Goal: Download file/media

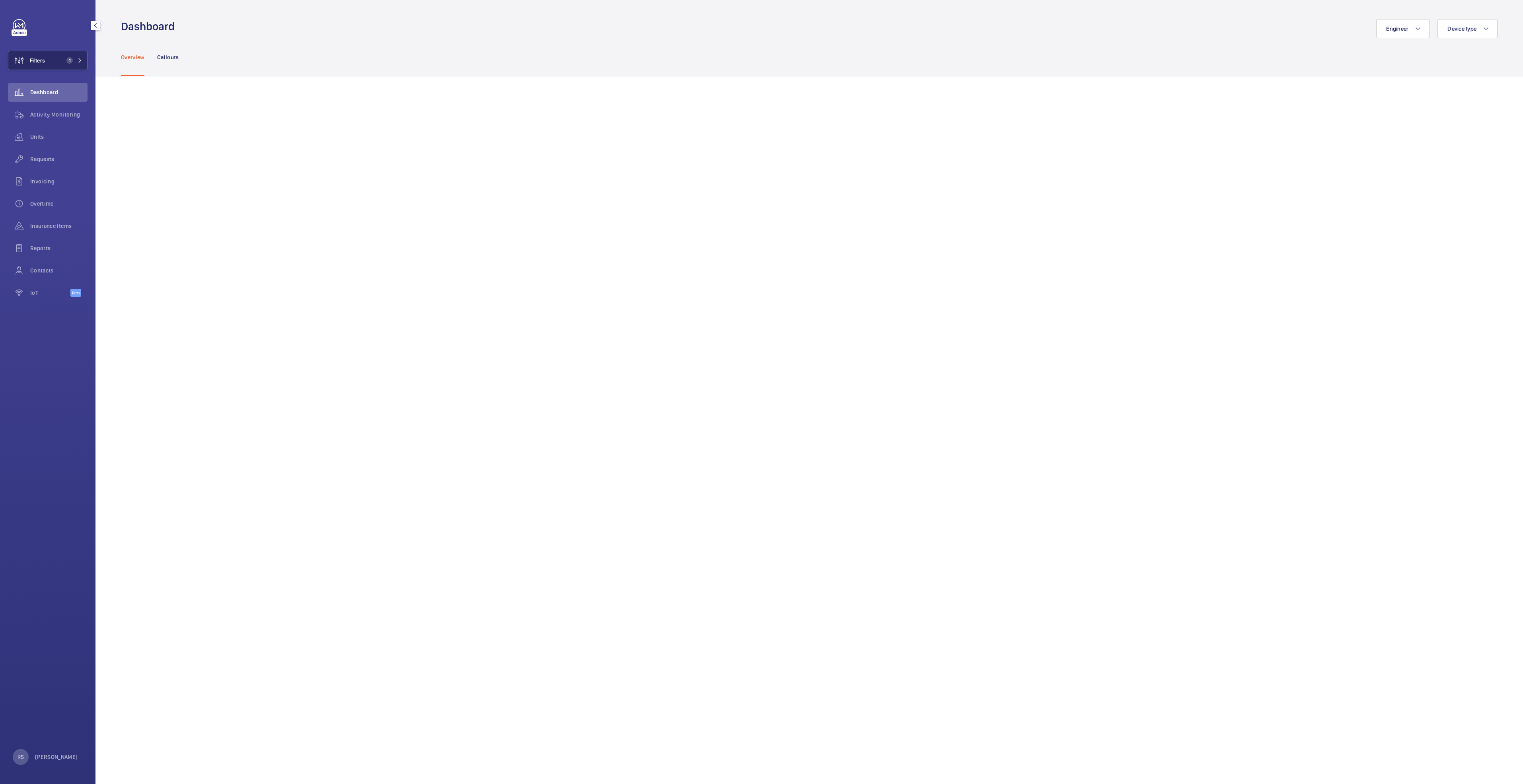
click at [81, 60] on mat-icon at bounding box center [80, 61] width 5 height 5
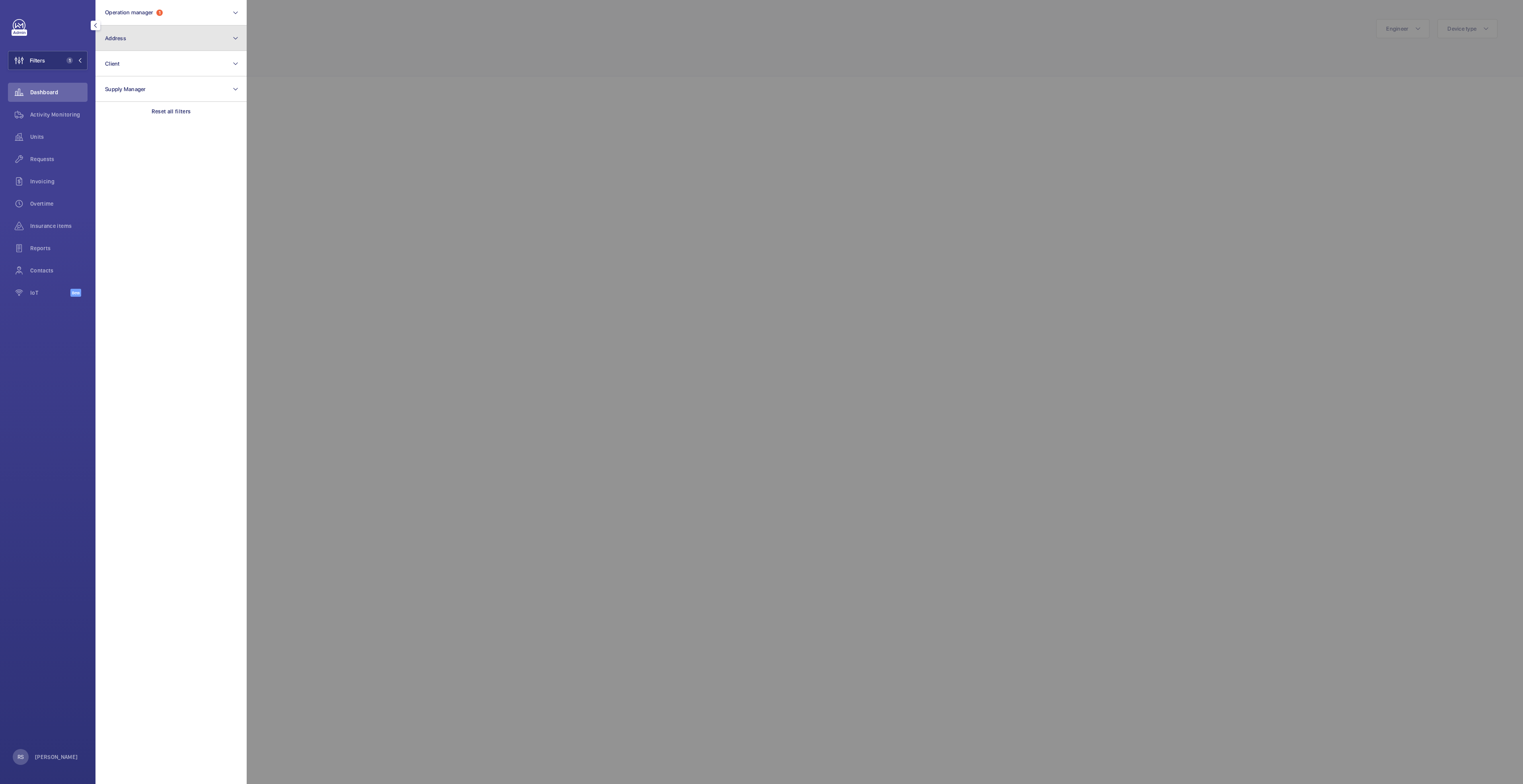
click at [183, 35] on button "Address" at bounding box center [171, 38] width 151 height 25
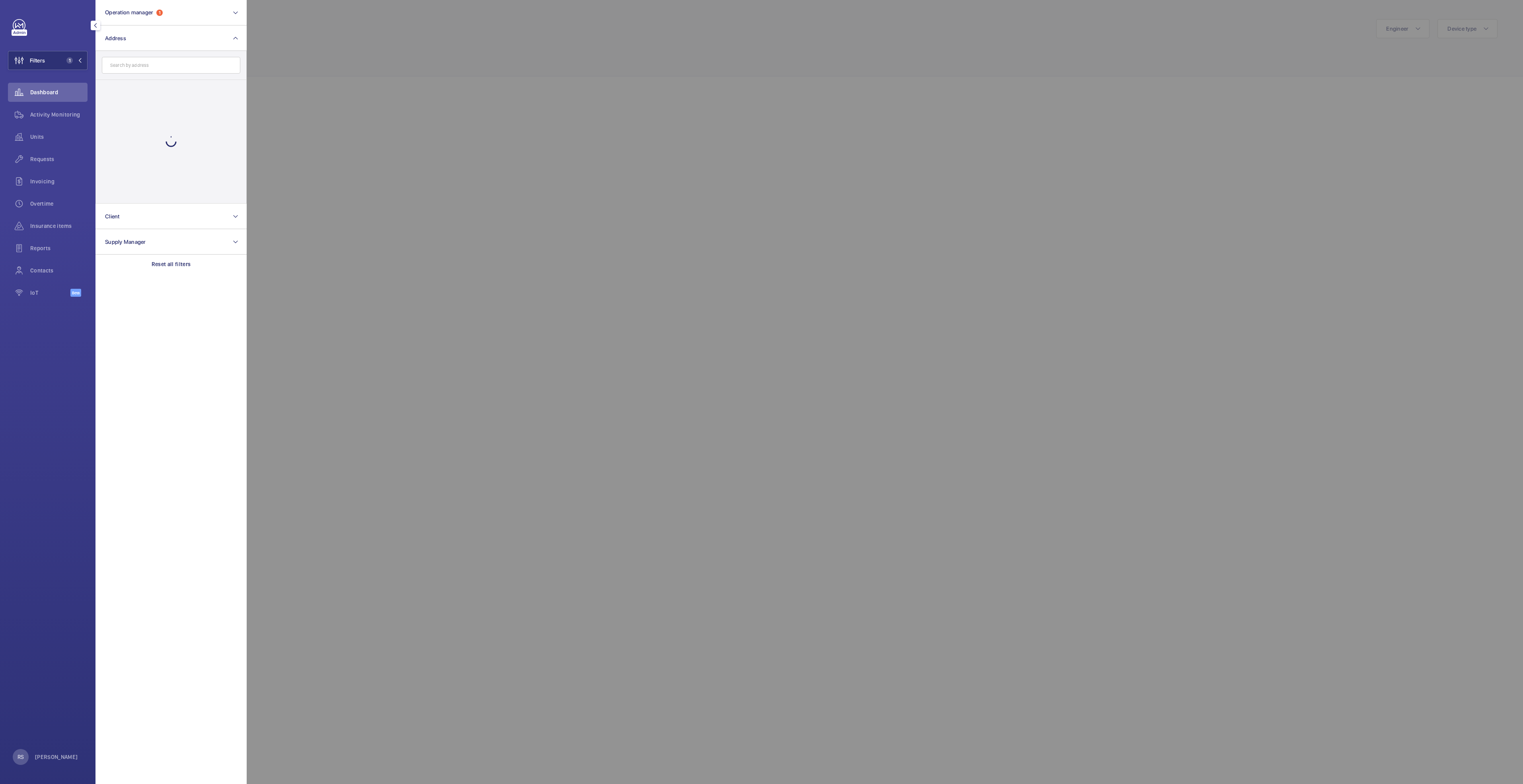
click at [173, 63] on input "text" at bounding box center [171, 65] width 138 height 16
type input "white sand"
click at [170, 82] on label "White Sand s - [STREET_ADDRESS]" at bounding box center [165, 89] width 138 height 19
click at [115, 82] on input "White Sand s - [STREET_ADDRESS]" at bounding box center [107, 89] width 16 height 16
checkbox input "true"
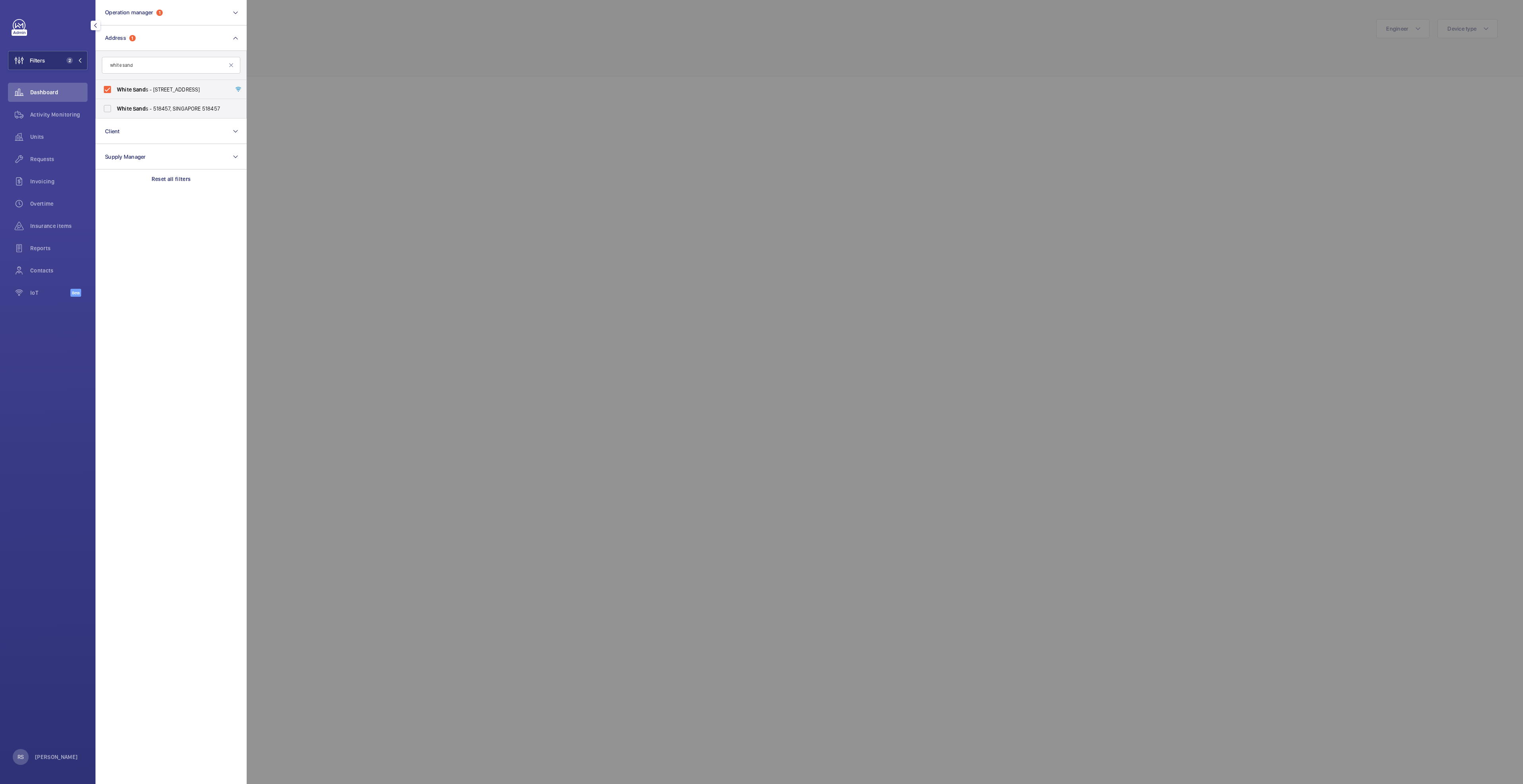
click at [359, 59] on div at bounding box center [1008, 392] width 1523 height 784
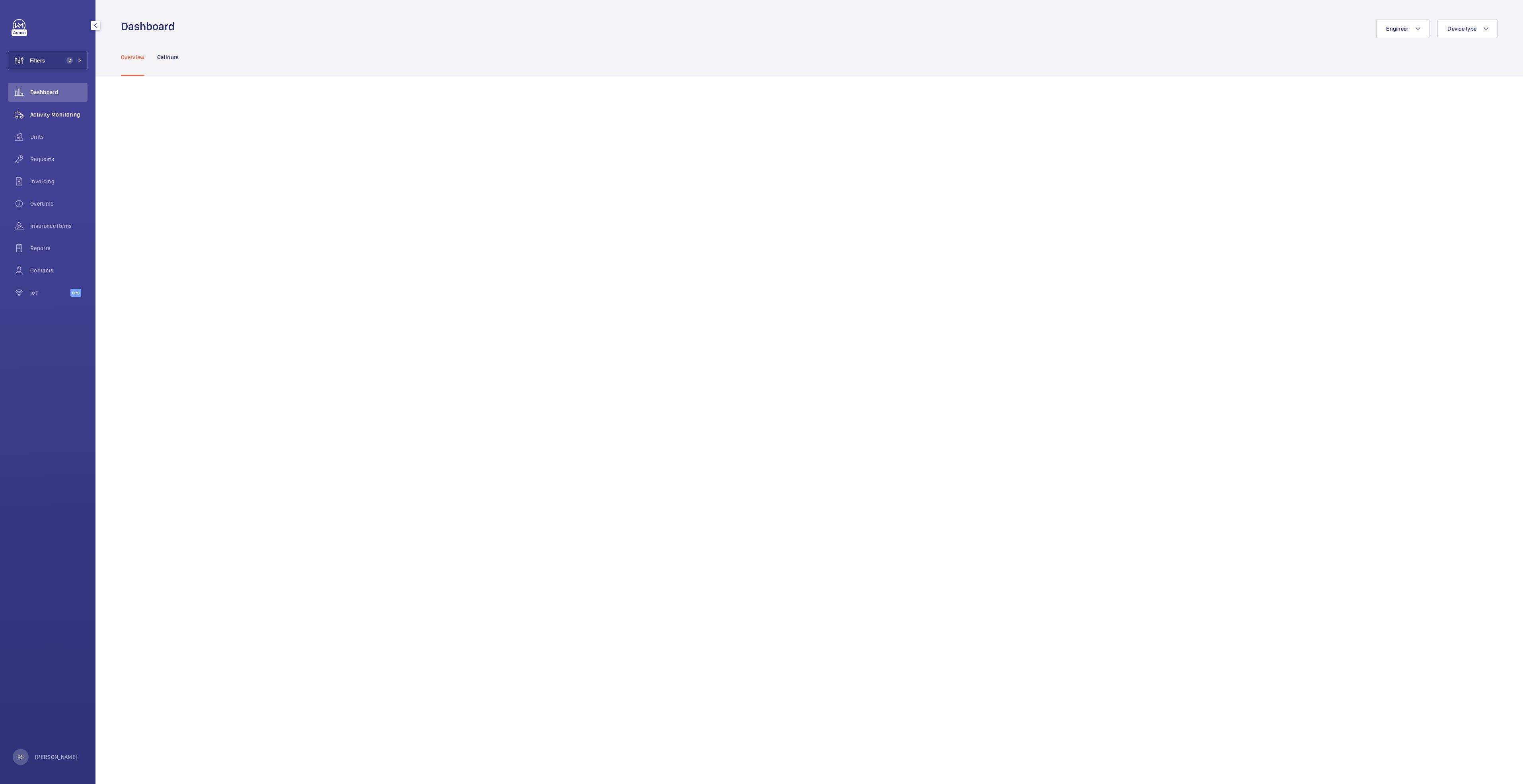
click at [48, 119] on div "Activity Monitoring" at bounding box center [48, 114] width 80 height 19
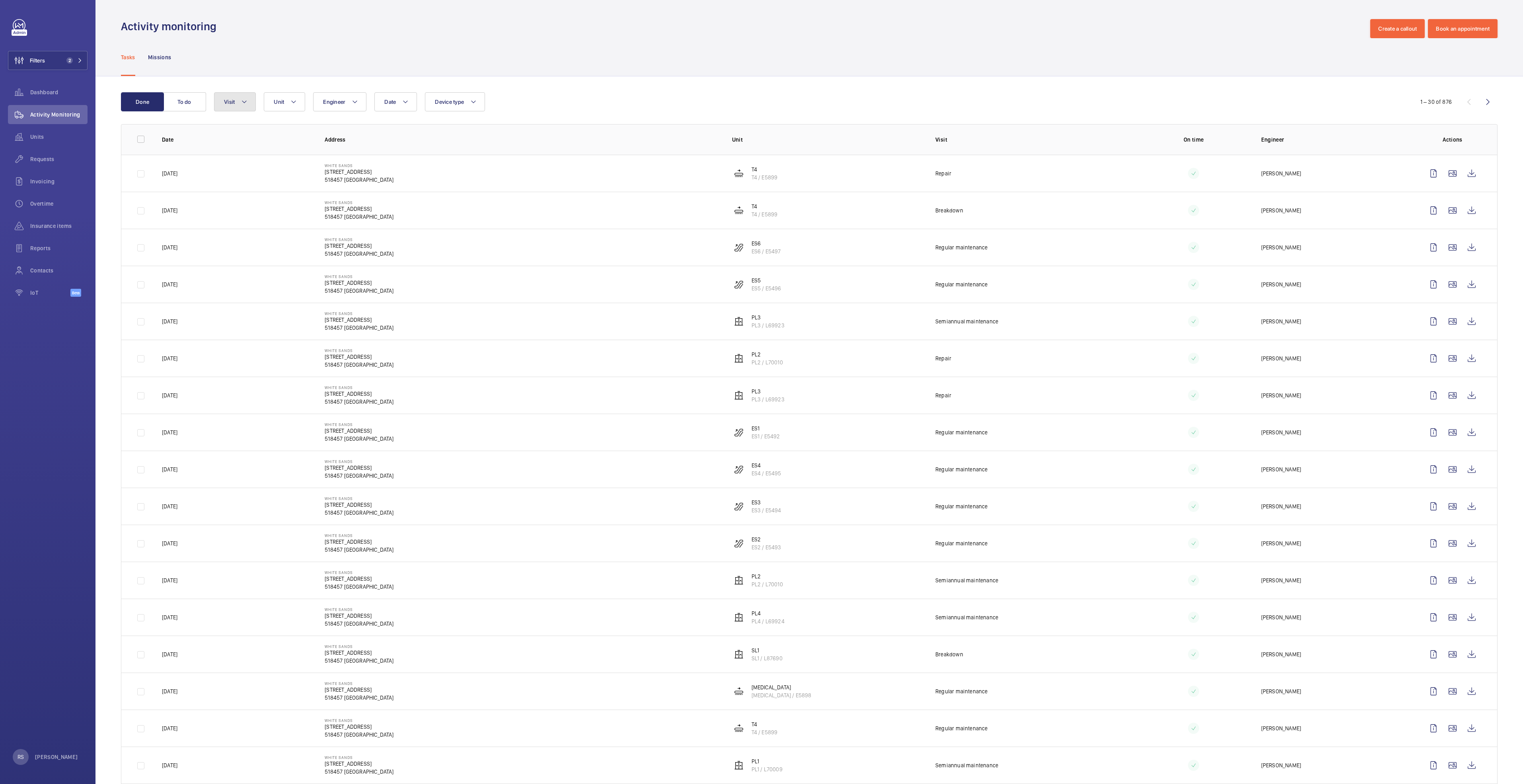
click at [250, 103] on button "Visit" at bounding box center [234, 101] width 42 height 19
click at [264, 162] on label "Annual maintenance" at bounding box center [284, 155] width 138 height 19
click at [234, 162] on input "Annual maintenance" at bounding box center [225, 155] width 16 height 16
checkbox input "true"
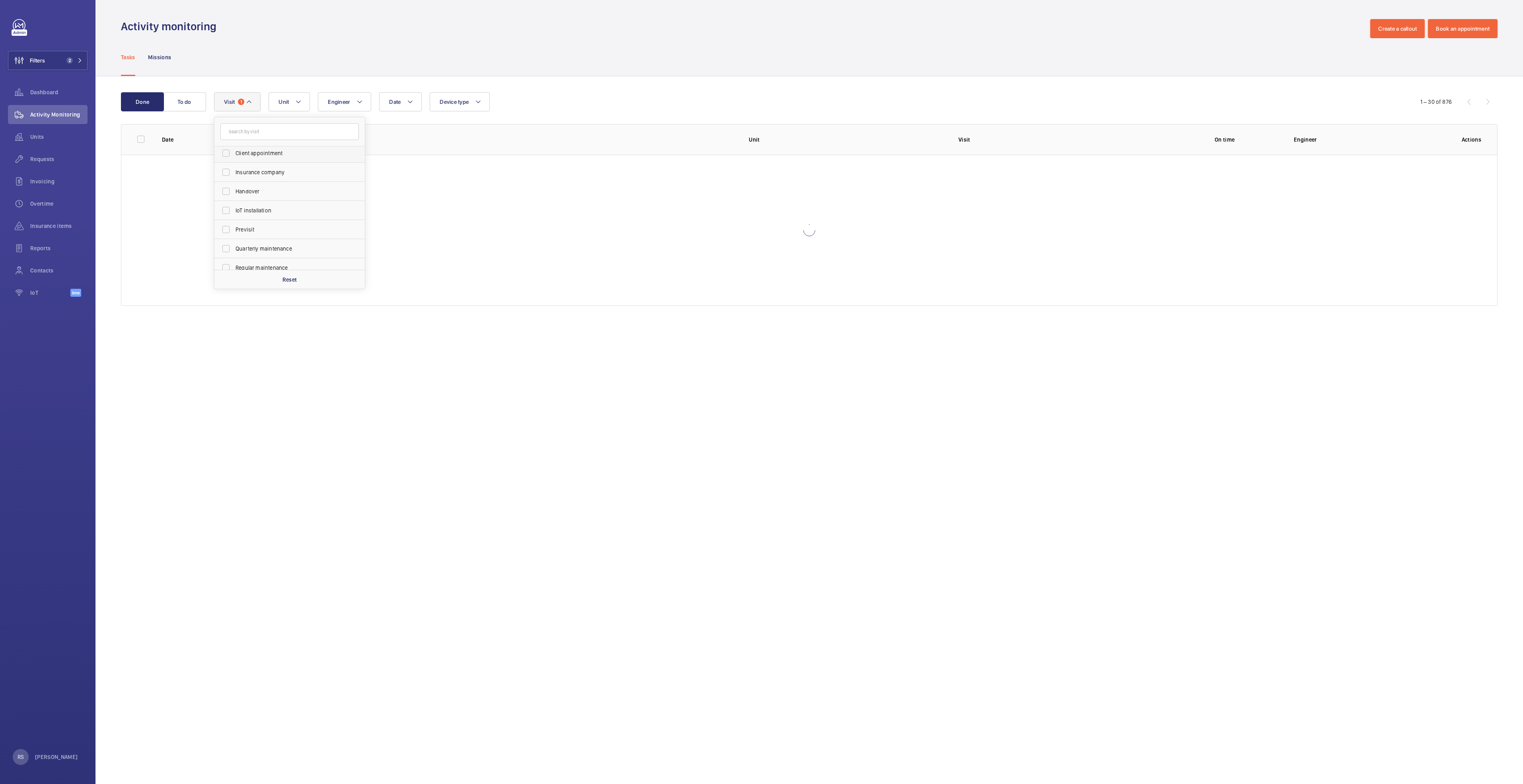
scroll to position [60, 0]
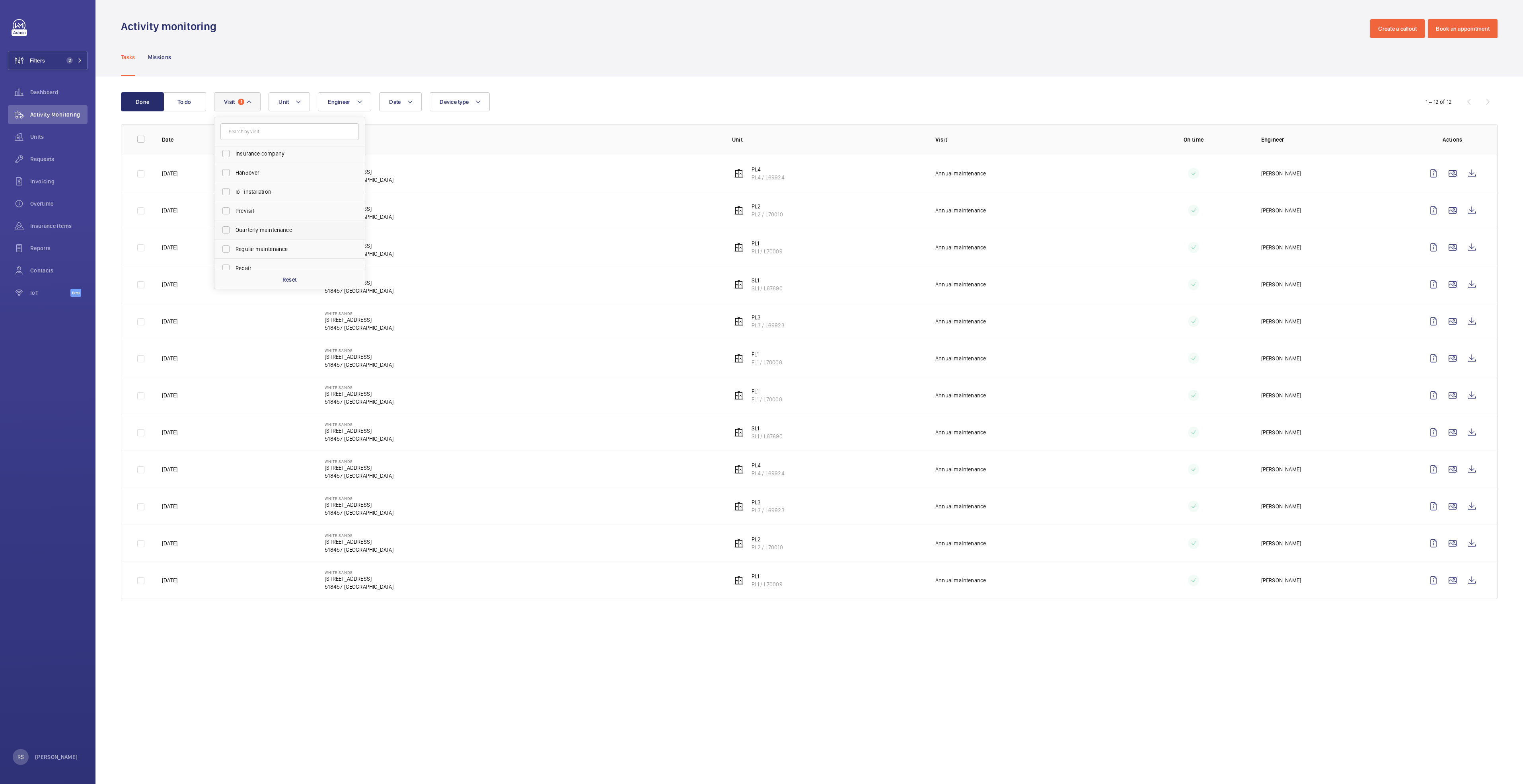
click at [266, 227] on span "Quarterly maintenance" at bounding box center [290, 230] width 109 height 8
click at [234, 227] on input "Quarterly maintenance" at bounding box center [225, 229] width 16 height 16
checkbox input "true"
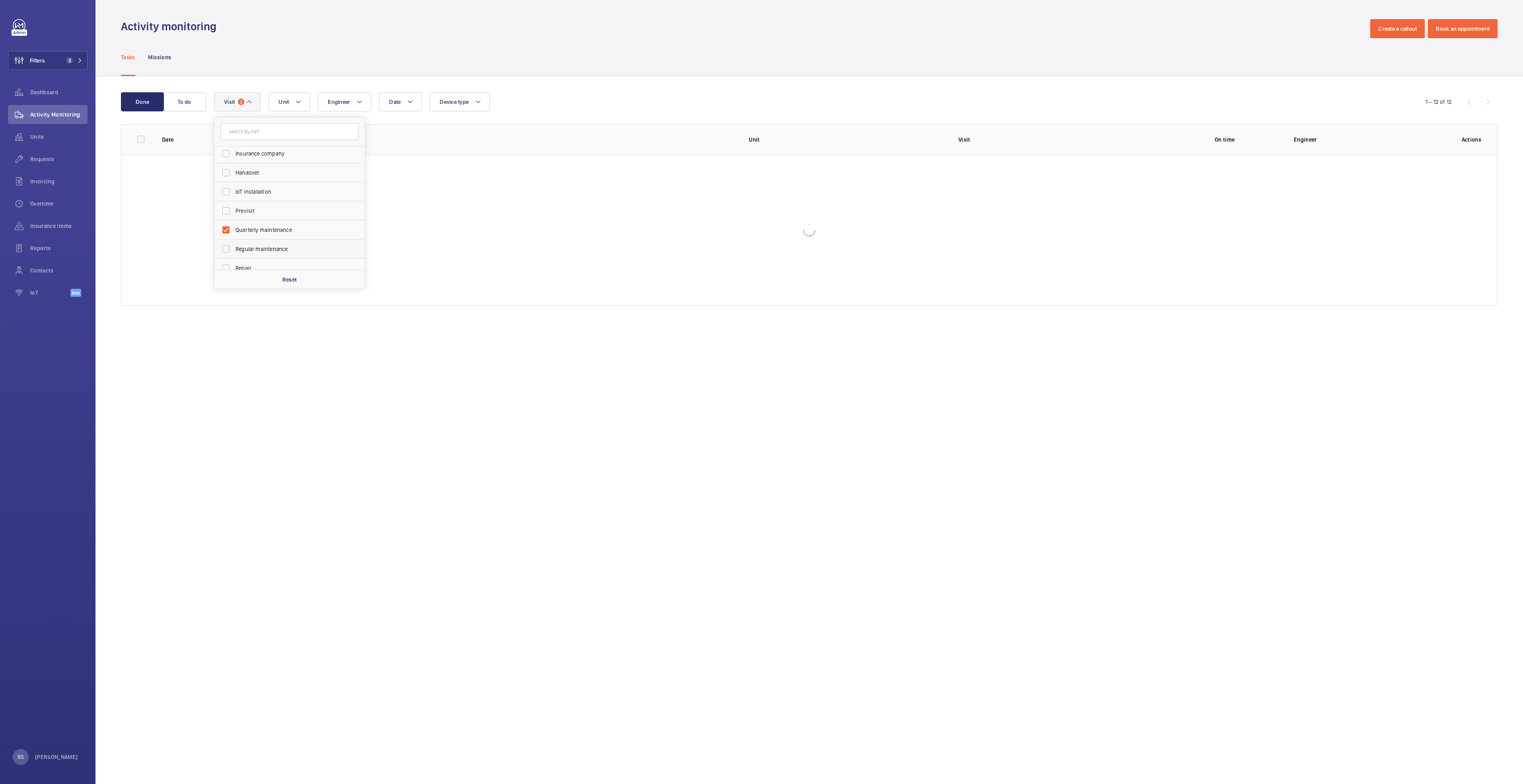
click at [267, 246] on span "Regular maintenance" at bounding box center [290, 249] width 109 height 8
click at [234, 246] on input "Regular maintenance" at bounding box center [225, 248] width 16 height 16
checkbox input "true"
click at [267, 246] on span "Semiannual maintenance" at bounding box center [290, 247] width 109 height 8
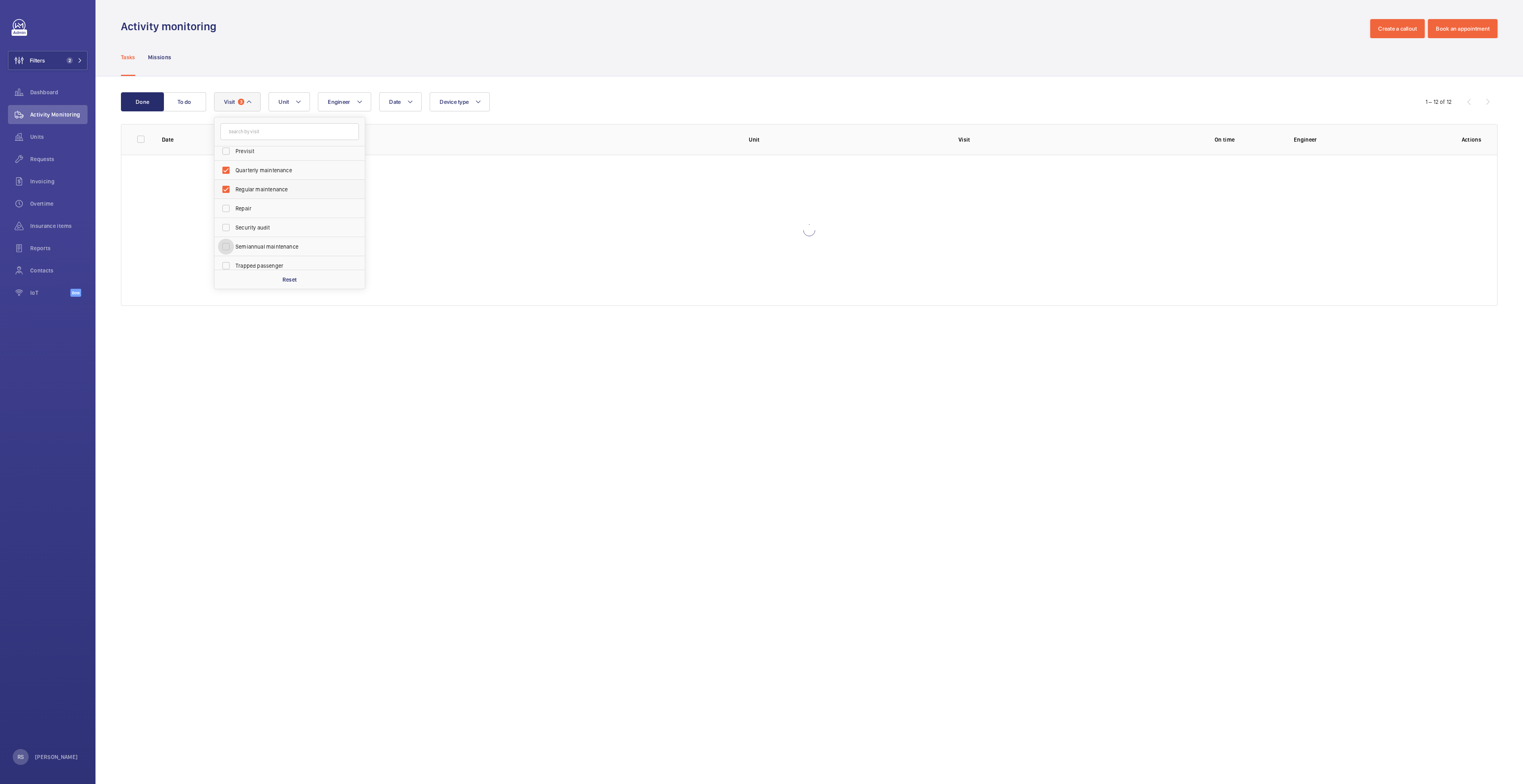
click at [234, 246] on input "Semiannual maintenance" at bounding box center [225, 246] width 16 height 16
checkbox input "true"
click at [412, 104] on mat-icon at bounding box center [410, 102] width 7 height 10
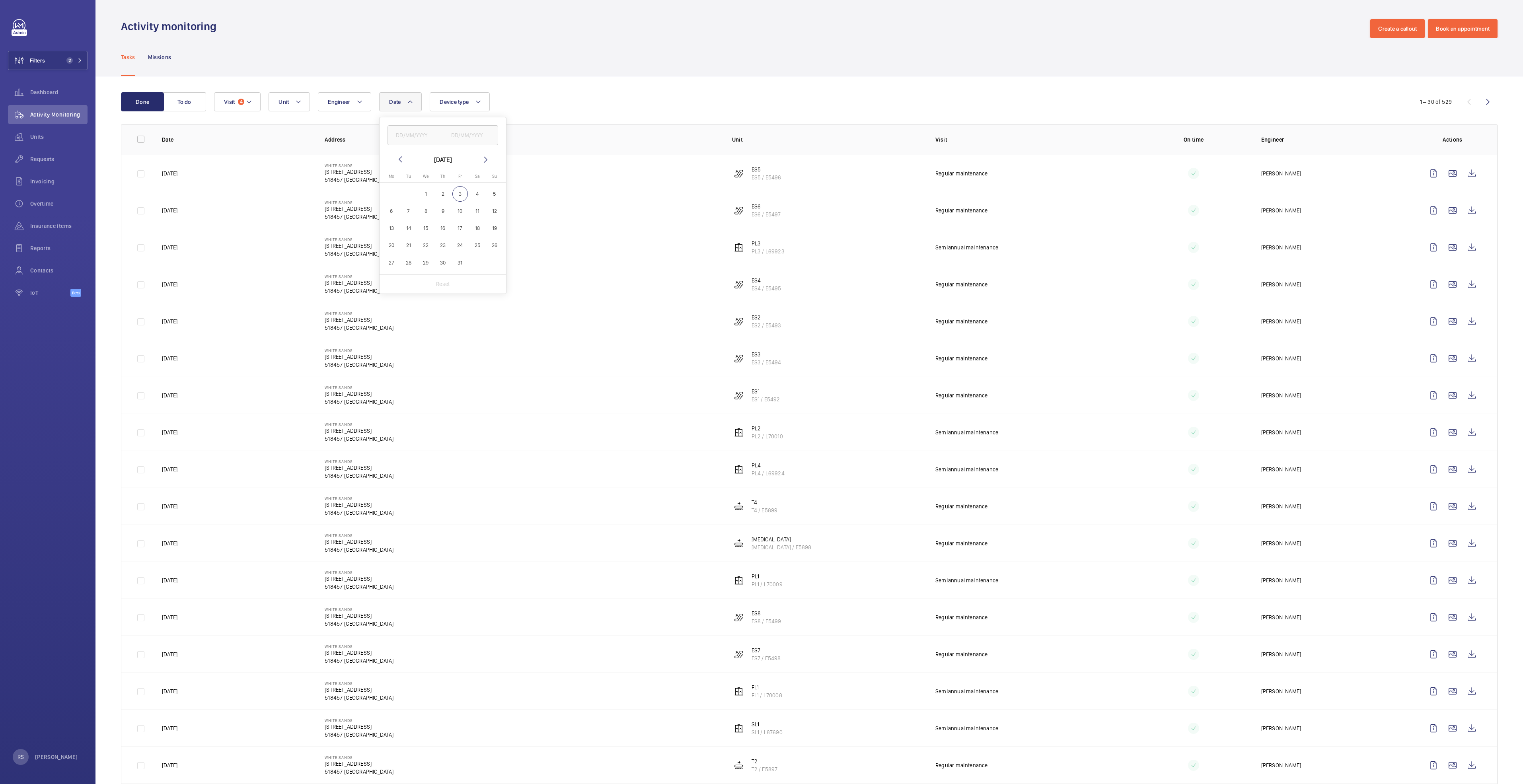
click at [404, 159] on mat-icon at bounding box center [400, 159] width 10 height 10
click at [393, 193] on span "1" at bounding box center [391, 193] width 16 height 16
type input "[DATE]"
click at [413, 268] on span "30" at bounding box center [408, 262] width 16 height 16
type input "[DATE]"
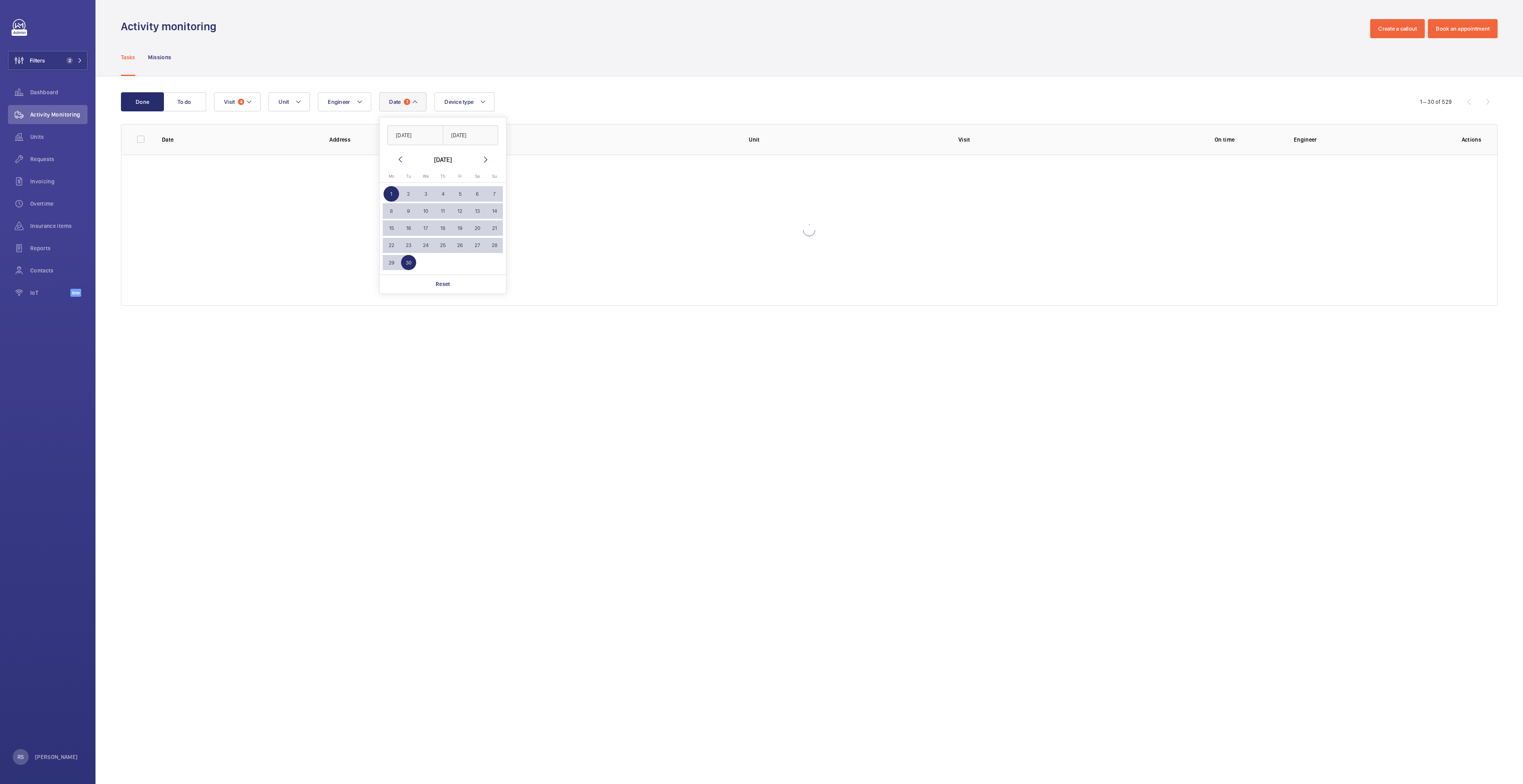
click at [547, 84] on div "Done To do Date 1 [DATE] [DATE] [DATE] [DATE] Mo [DATE] Tu [DATE] We [DATE] Th …" at bounding box center [809, 201] width 1427 height 248
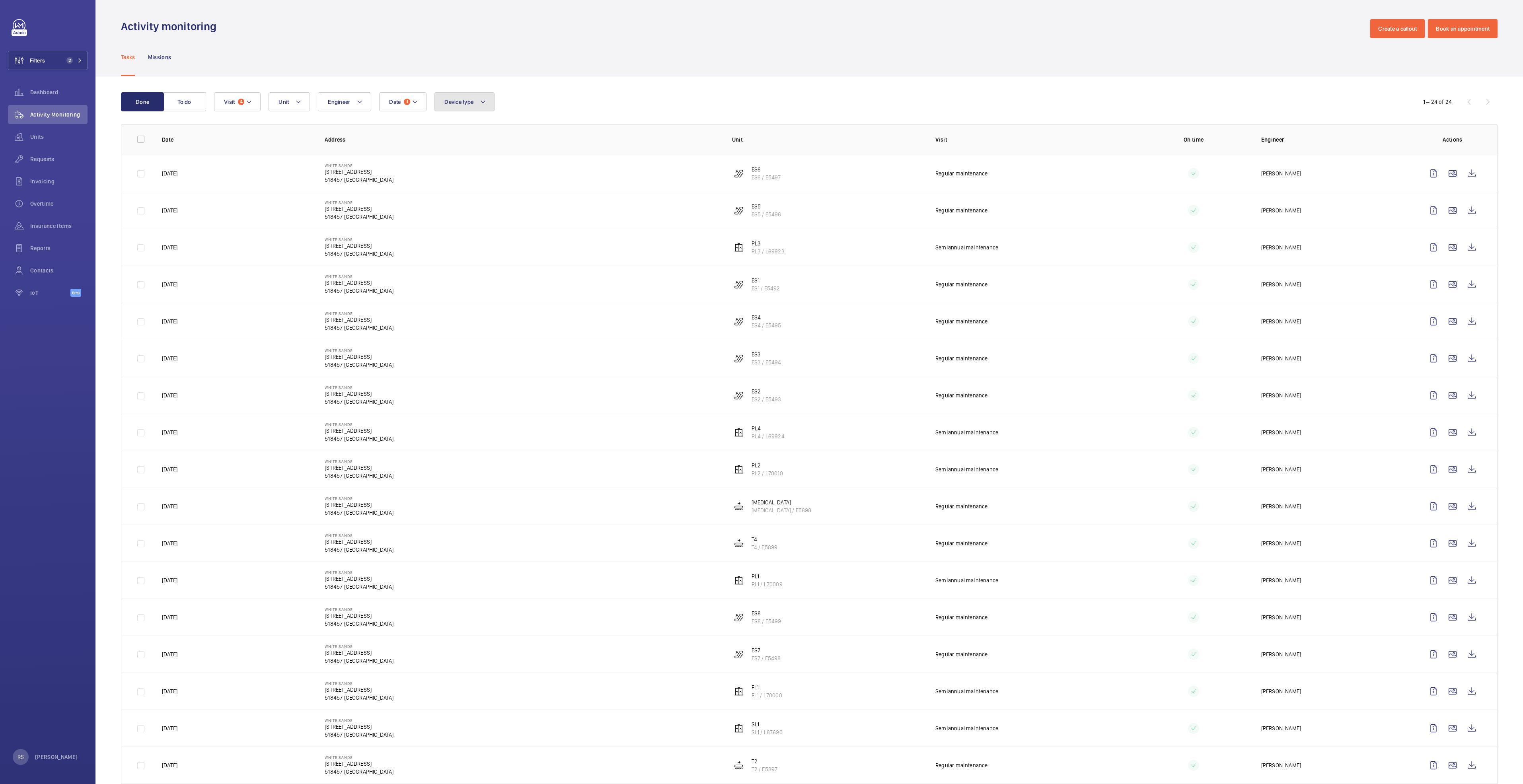
click at [487, 103] on button "Device type" at bounding box center [464, 101] width 60 height 19
click at [473, 174] on span "Lift" at bounding box center [510, 175] width 109 height 8
click at [455, 174] on input "Lift" at bounding box center [445, 174] width 16 height 16
checkbox input "true"
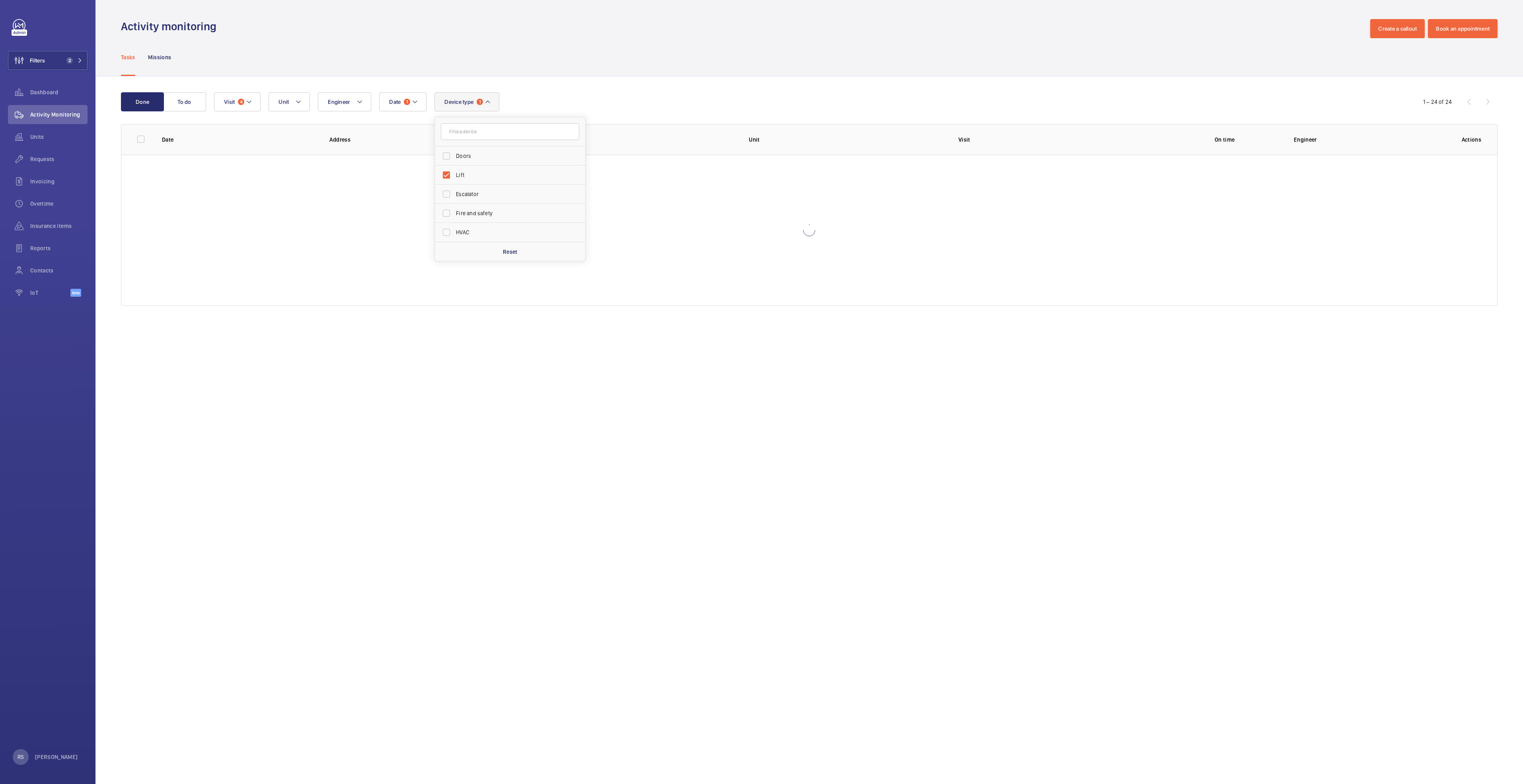
click at [641, 94] on div "Date 1 Engineer Unit Device type 1 Doors Lift Escalator Fire and safety HVAC Re…" at bounding box center [807, 101] width 1188 height 19
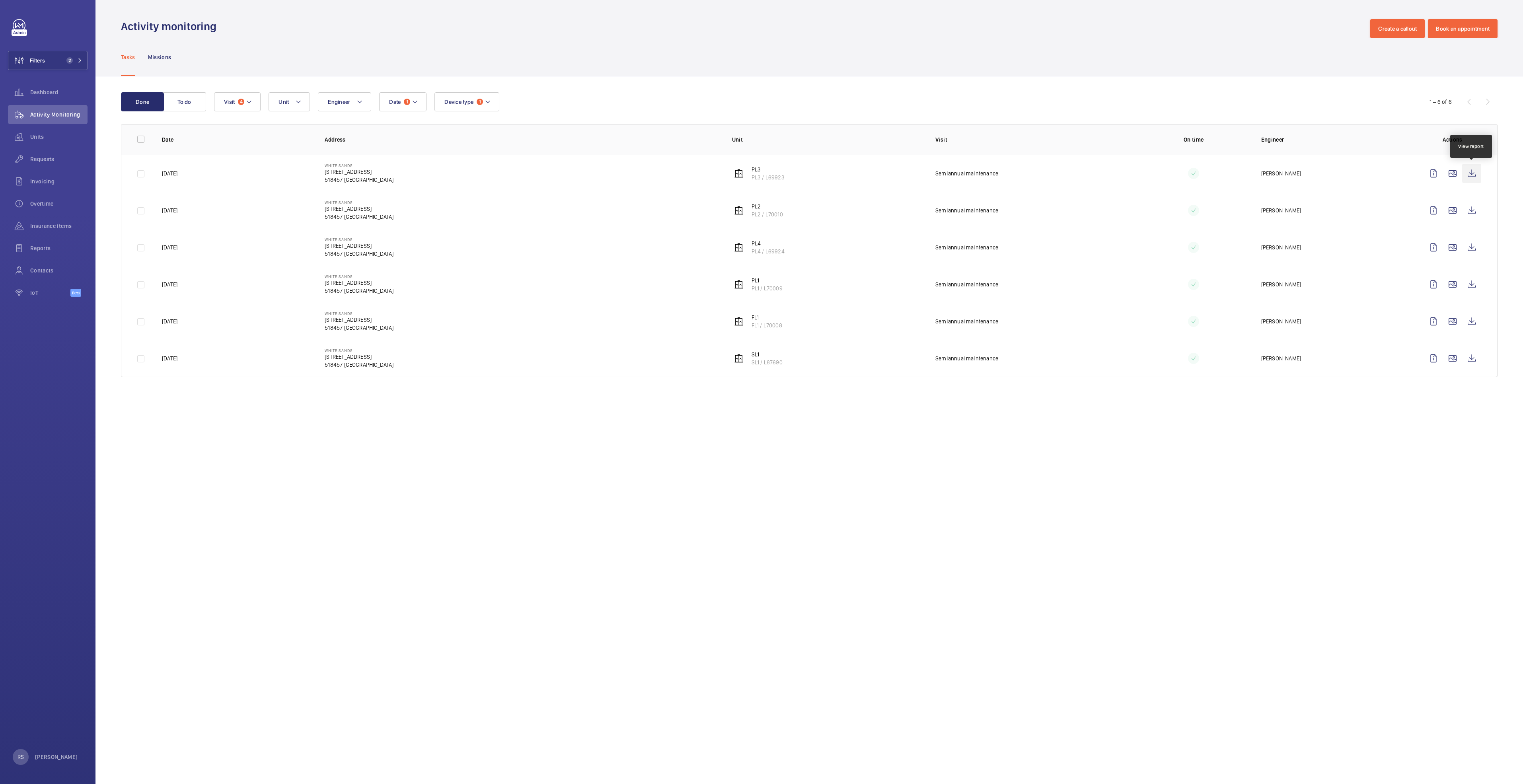
click at [1470, 176] on wm-front-icon-button at bounding box center [1471, 173] width 19 height 19
click at [1475, 212] on wm-front-icon-button at bounding box center [1471, 210] width 19 height 19
click at [1475, 251] on wm-front-icon-button at bounding box center [1471, 247] width 19 height 19
click at [1475, 283] on wm-front-icon-button at bounding box center [1471, 284] width 19 height 19
click at [1466, 320] on wm-front-icon-button at bounding box center [1471, 321] width 19 height 19
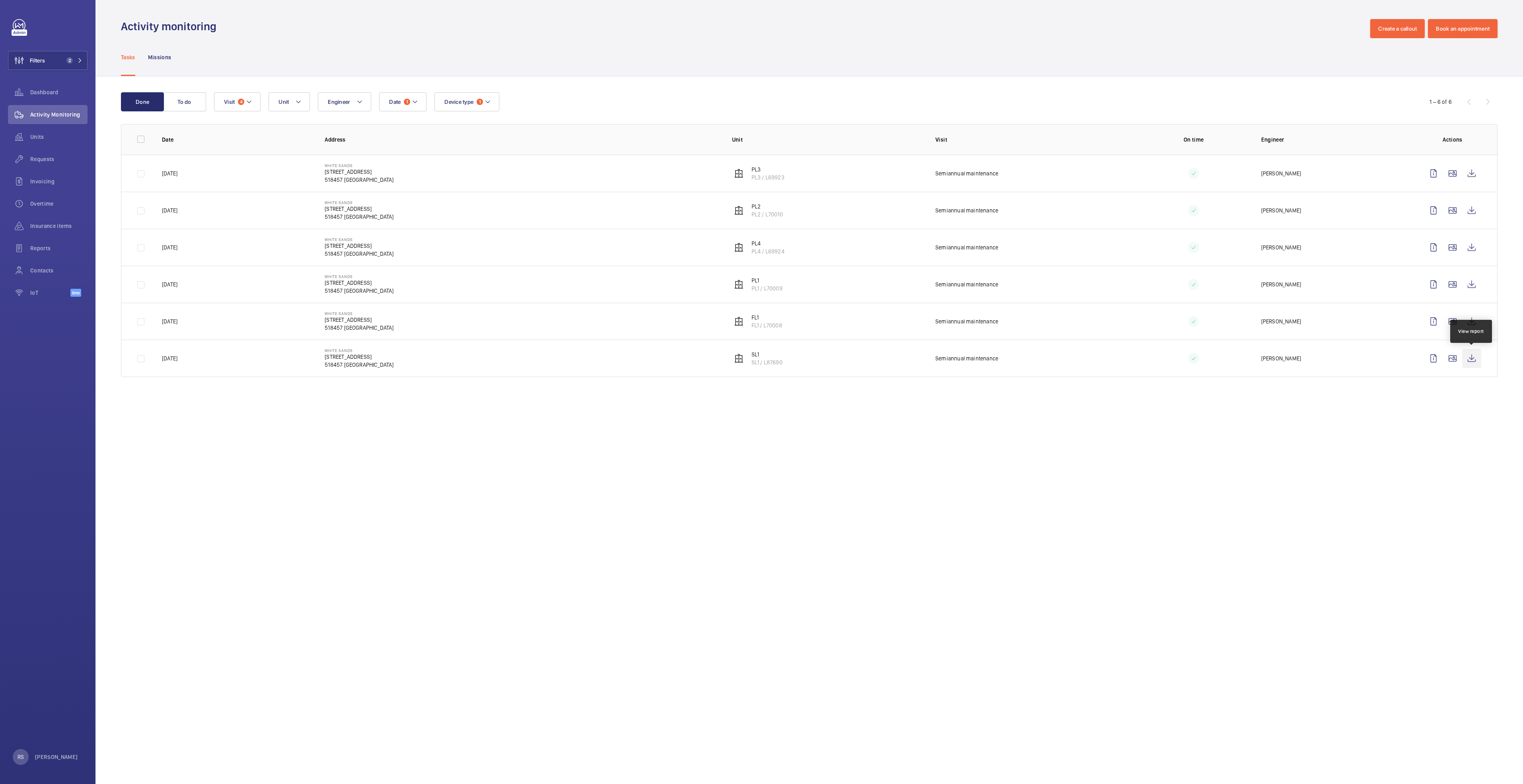
click at [1475, 363] on wm-front-icon-button at bounding box center [1471, 357] width 19 height 19
click at [492, 109] on button "Device type 1" at bounding box center [466, 101] width 65 height 19
click at [479, 157] on span "Lift" at bounding box center [510, 156] width 109 height 8
click at [455, 157] on input "Lift" at bounding box center [445, 155] width 16 height 16
checkbox input "false"
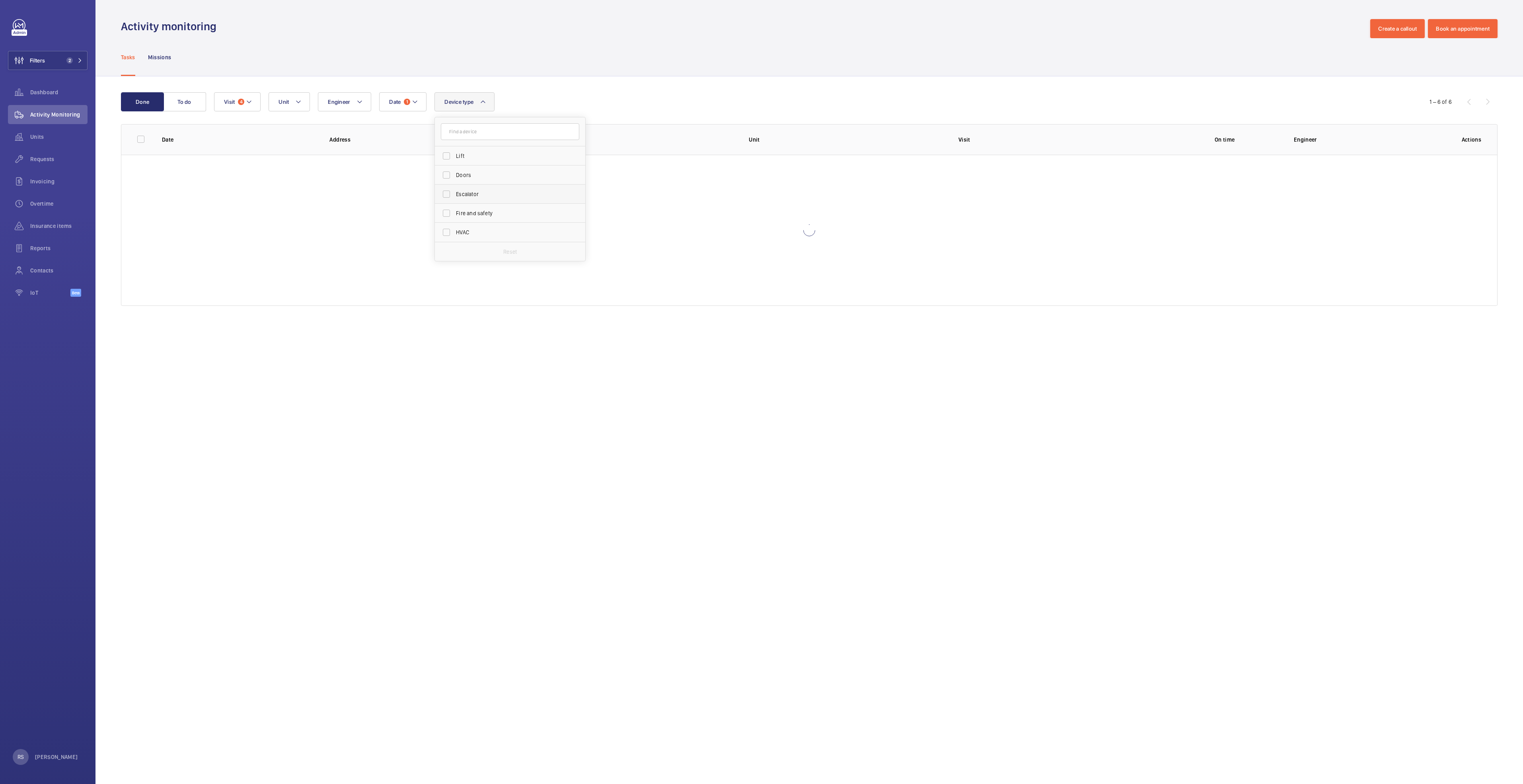
click at [468, 198] on label "Escalator" at bounding box center [504, 194] width 138 height 19
click at [455, 198] on input "Escalator" at bounding box center [445, 193] width 16 height 16
checkbox input "true"
click at [623, 75] on div "Tasks Missions" at bounding box center [809, 57] width 1377 height 38
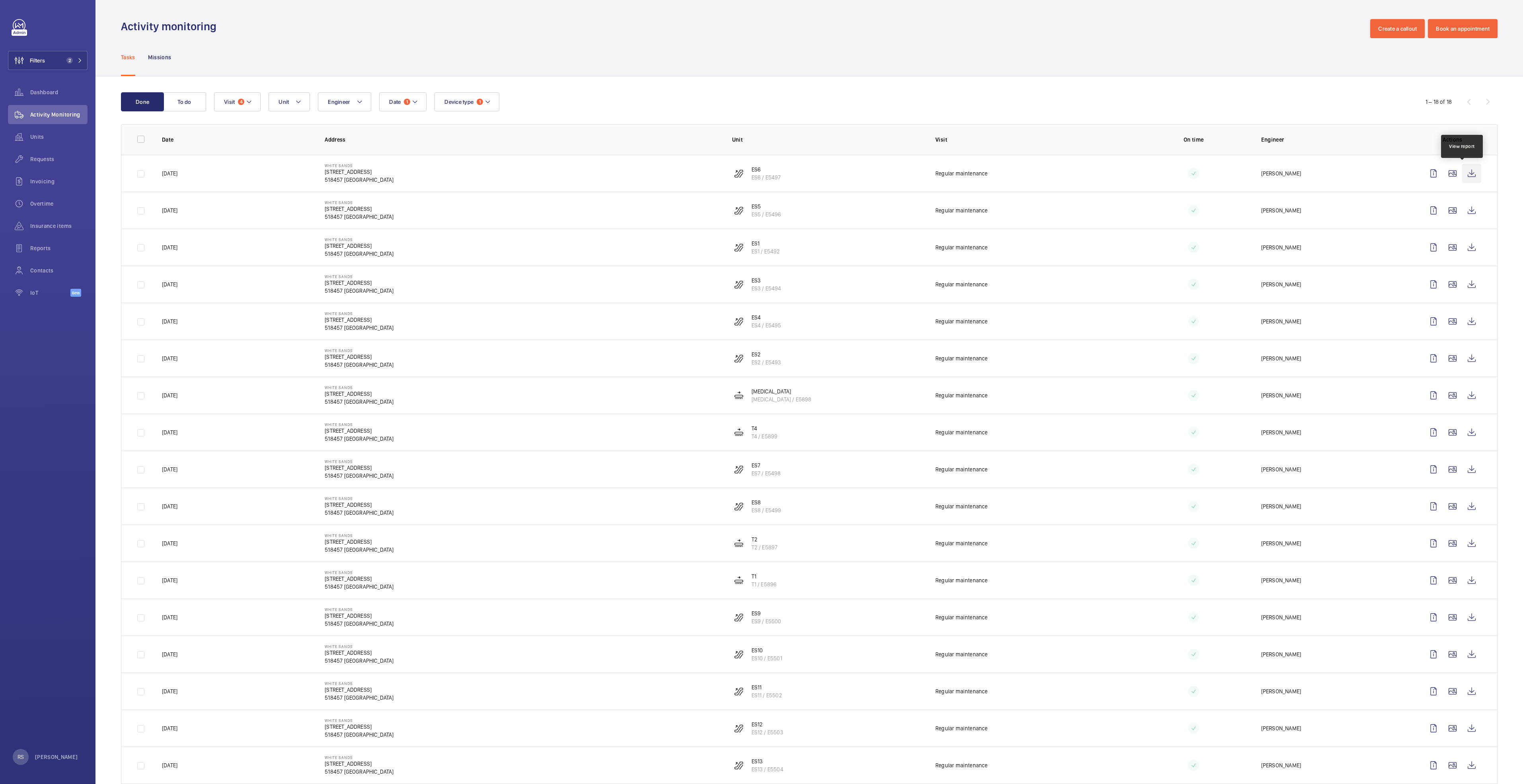
click at [1469, 175] on wm-front-icon-button at bounding box center [1471, 173] width 19 height 19
drag, startPoint x: 1475, startPoint y: 214, endPoint x: 1458, endPoint y: 209, distance: 17.7
click at [1475, 214] on td at bounding box center [1454, 210] width 86 height 37
click at [1462, 209] on wm-front-icon-button at bounding box center [1471, 210] width 19 height 19
click at [1462, 255] on wm-front-icon-button at bounding box center [1471, 247] width 19 height 19
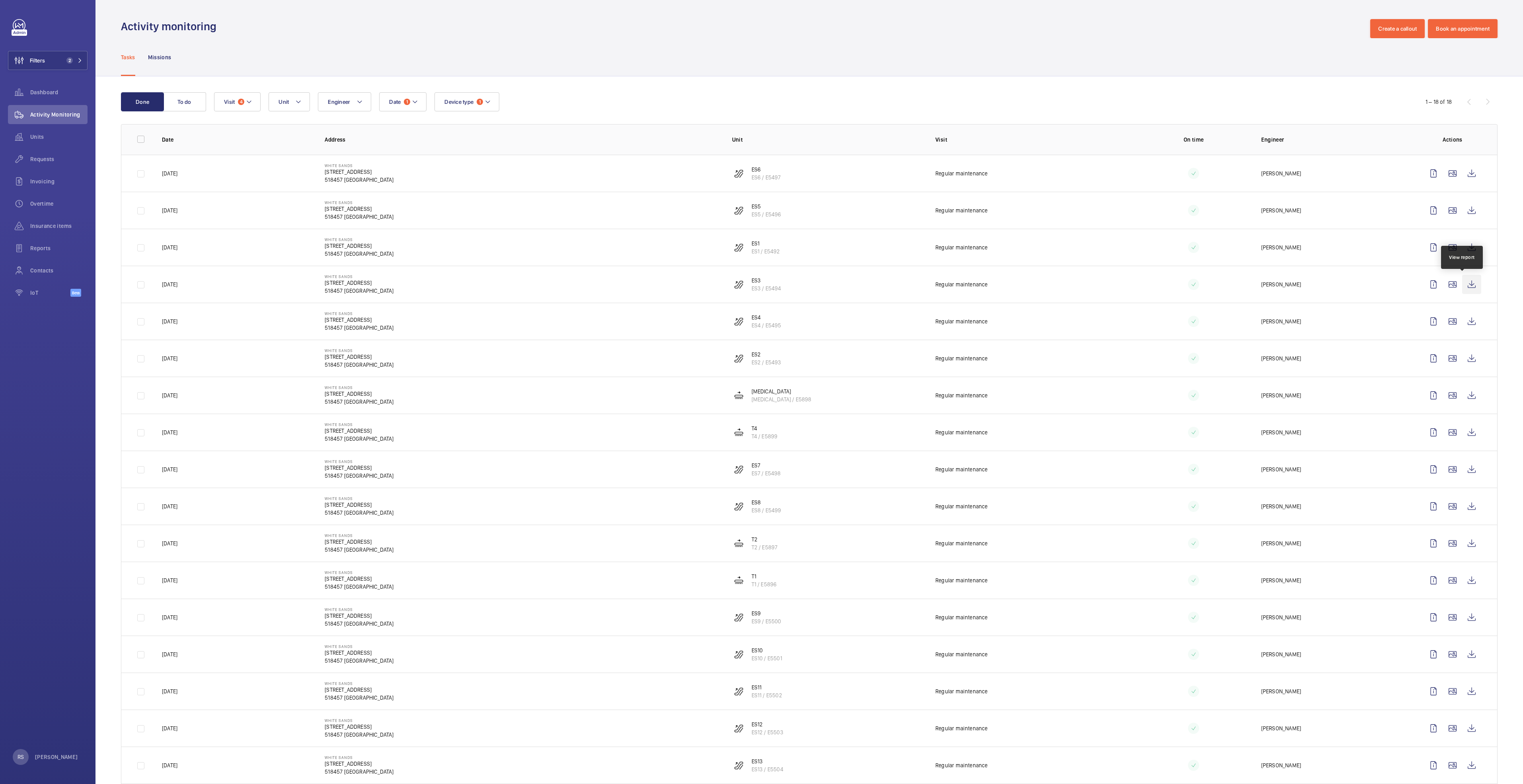
click at [1465, 283] on wm-front-icon-button at bounding box center [1471, 284] width 19 height 19
click at [1462, 322] on wm-front-icon-button at bounding box center [1471, 321] width 19 height 19
click at [1462, 357] on wm-front-icon-button at bounding box center [1471, 357] width 19 height 19
click at [1463, 398] on wm-front-icon-button at bounding box center [1471, 394] width 19 height 19
click at [1463, 435] on wm-front-icon-button at bounding box center [1471, 431] width 19 height 19
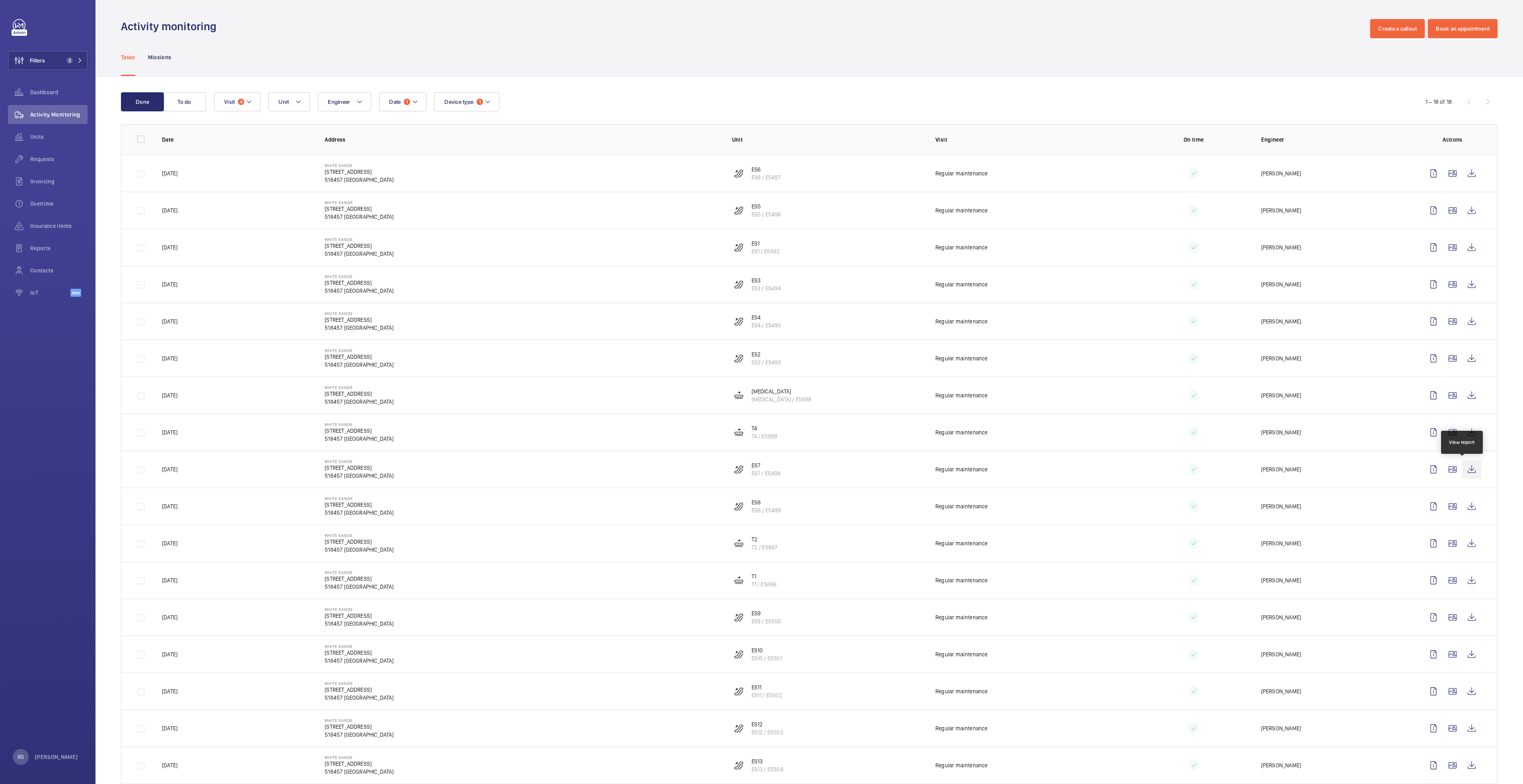
click at [1464, 471] on wm-front-icon-button at bounding box center [1471, 468] width 19 height 19
click at [1463, 505] on wm-front-icon-button at bounding box center [1471, 505] width 19 height 19
click at [1465, 542] on wm-front-icon-button at bounding box center [1471, 542] width 19 height 19
click at [1465, 580] on wm-front-icon-button at bounding box center [1471, 579] width 19 height 19
click at [1462, 616] on wm-front-icon-button at bounding box center [1471, 617] width 19 height 19
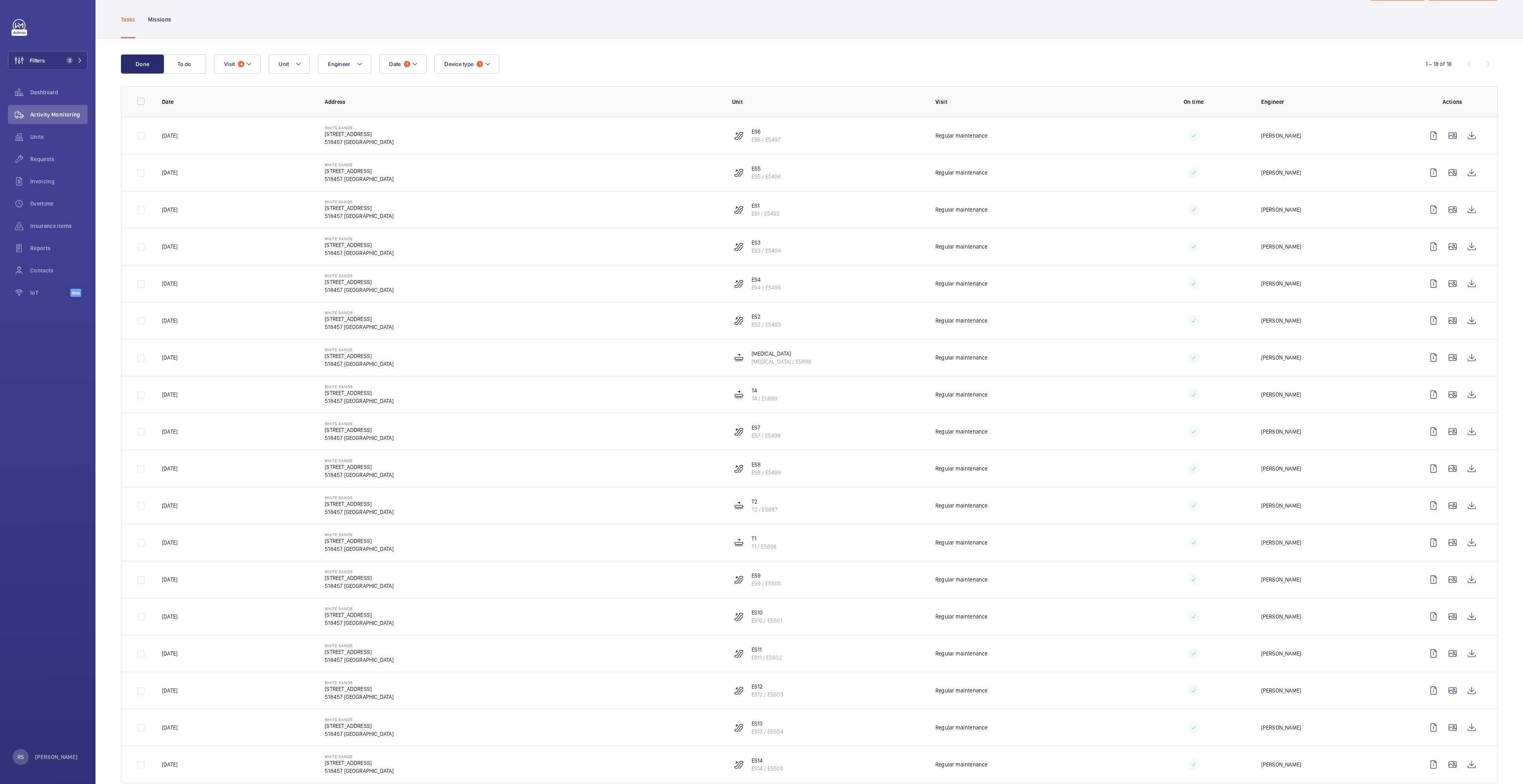
scroll to position [56, 0]
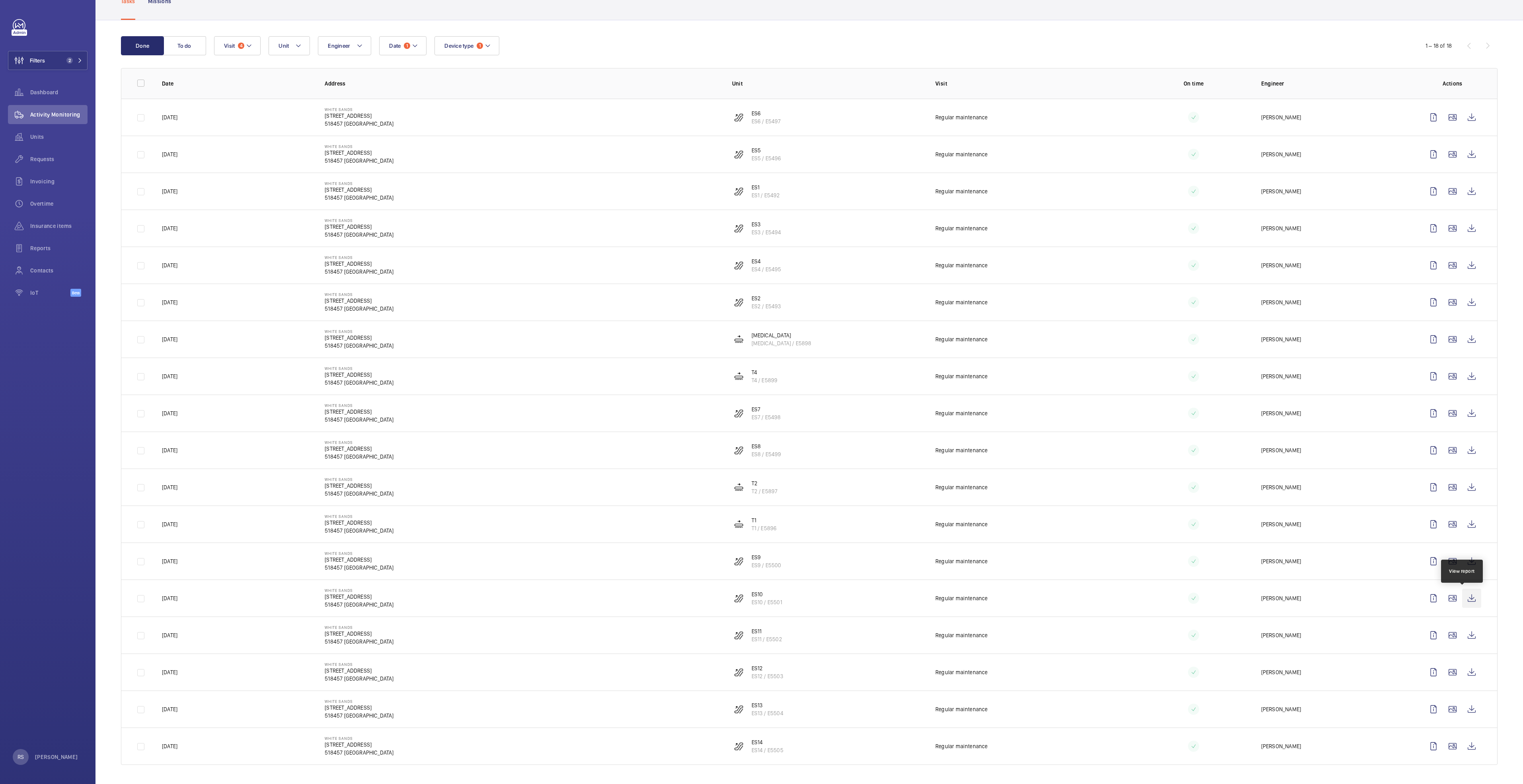
click at [1462, 593] on wm-front-icon-button at bounding box center [1471, 597] width 19 height 19
click at [1465, 631] on wm-front-icon-button at bounding box center [1471, 634] width 19 height 19
click at [1462, 674] on wm-front-icon-button at bounding box center [1471, 671] width 19 height 19
click at [1468, 713] on wm-front-icon-button at bounding box center [1471, 708] width 19 height 19
click at [1463, 752] on wm-front-icon-button at bounding box center [1471, 745] width 19 height 19
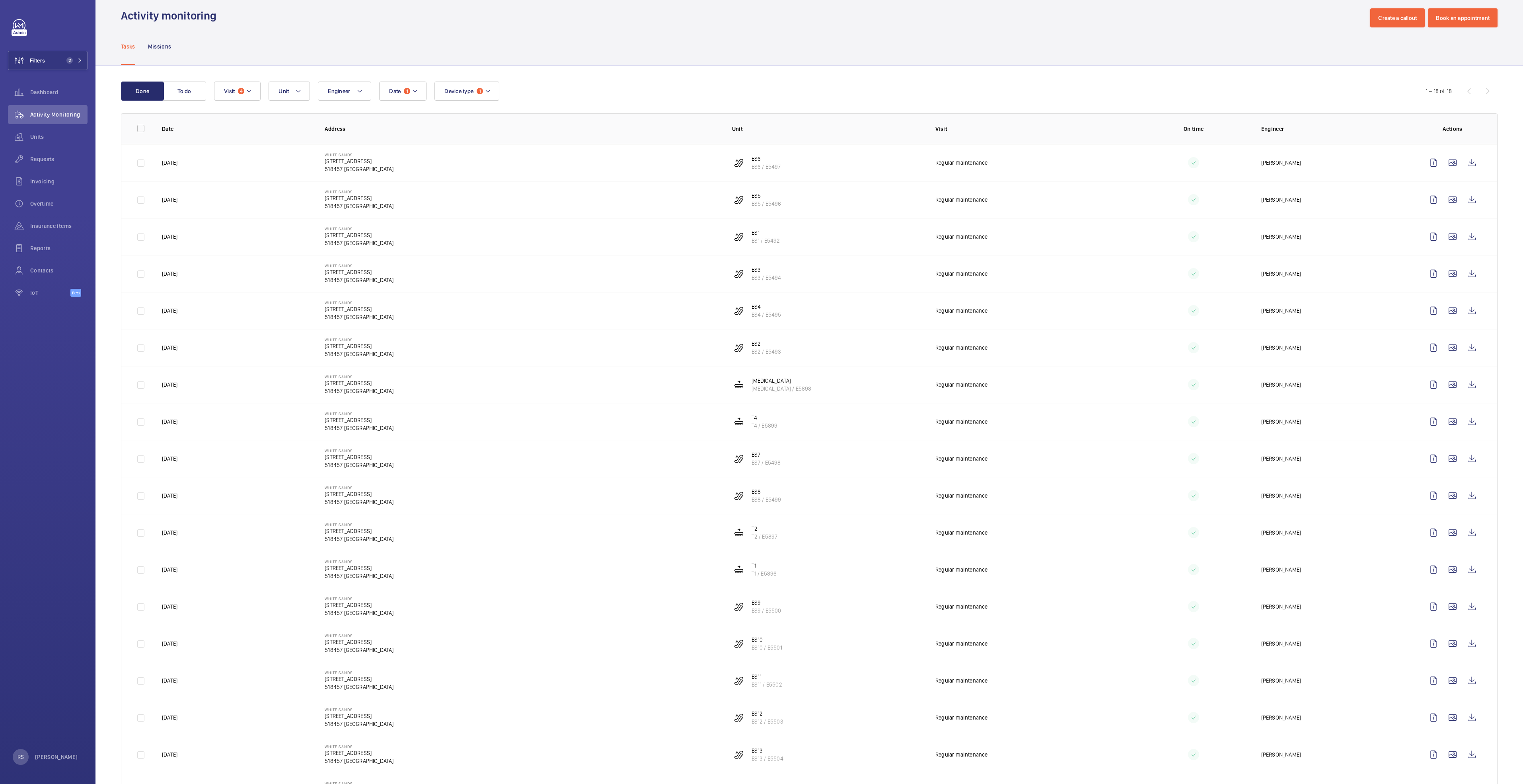
scroll to position [0, 0]
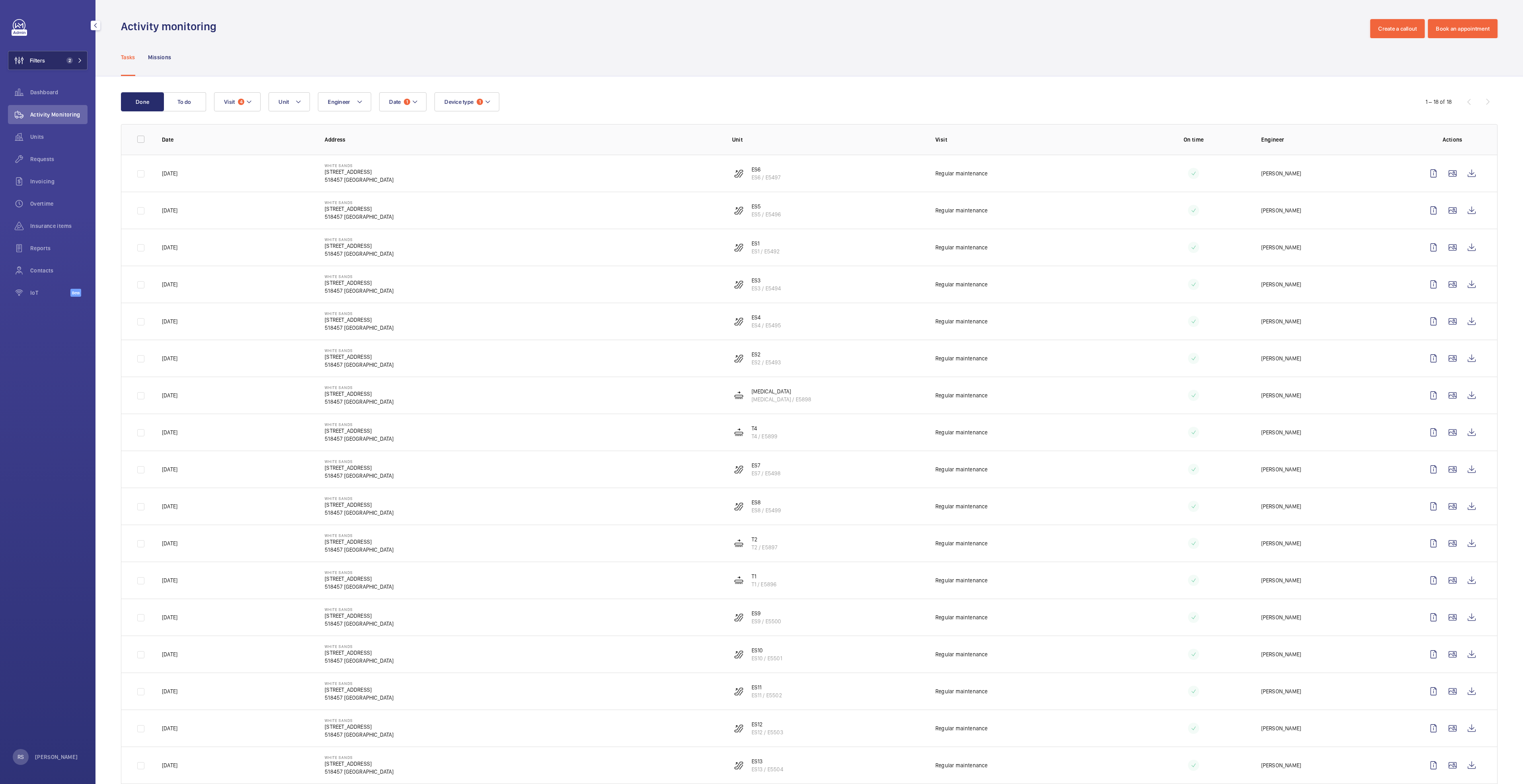
click at [81, 59] on mat-icon at bounding box center [80, 61] width 5 height 5
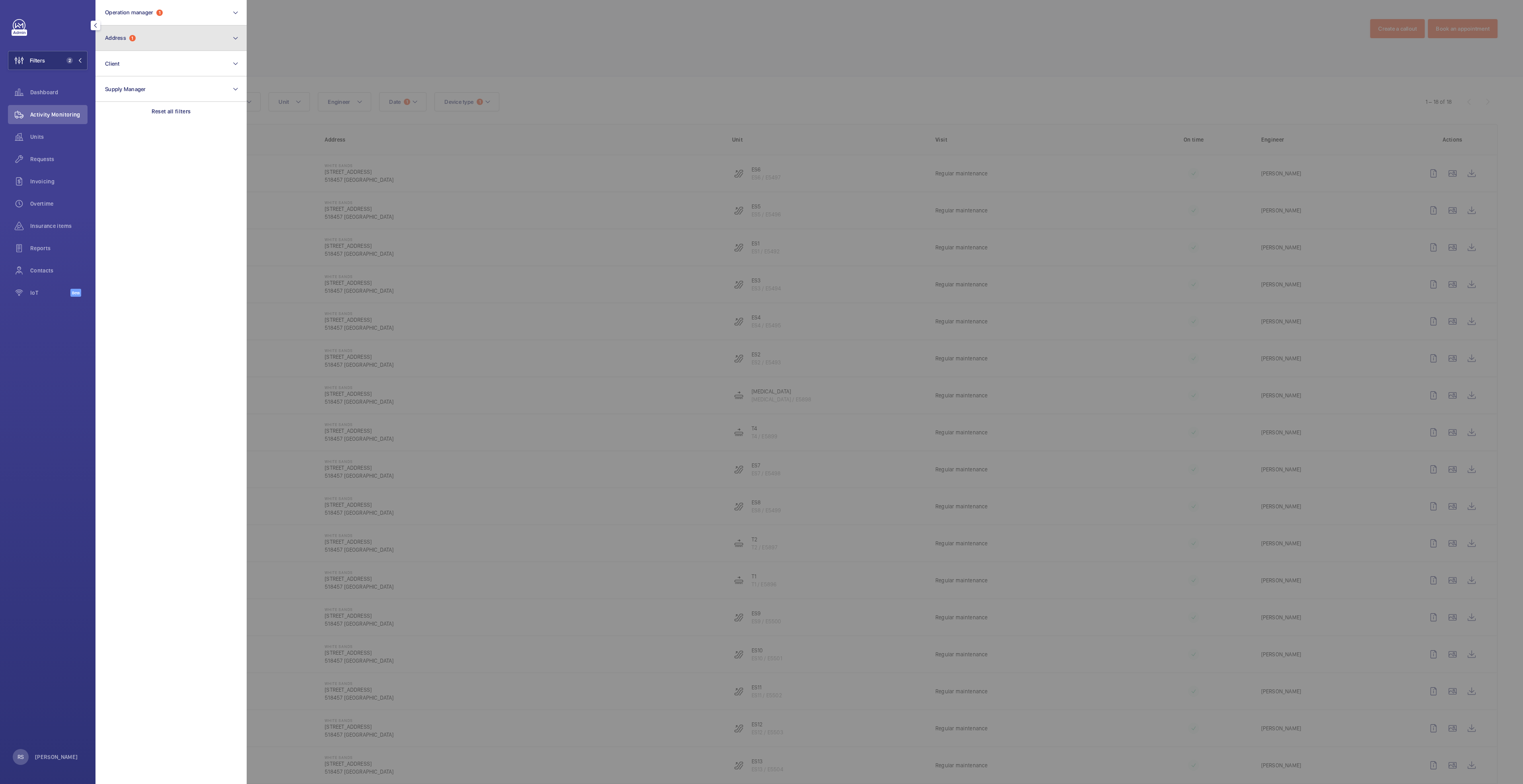
click at [175, 39] on button "Address 1" at bounding box center [171, 38] width 151 height 25
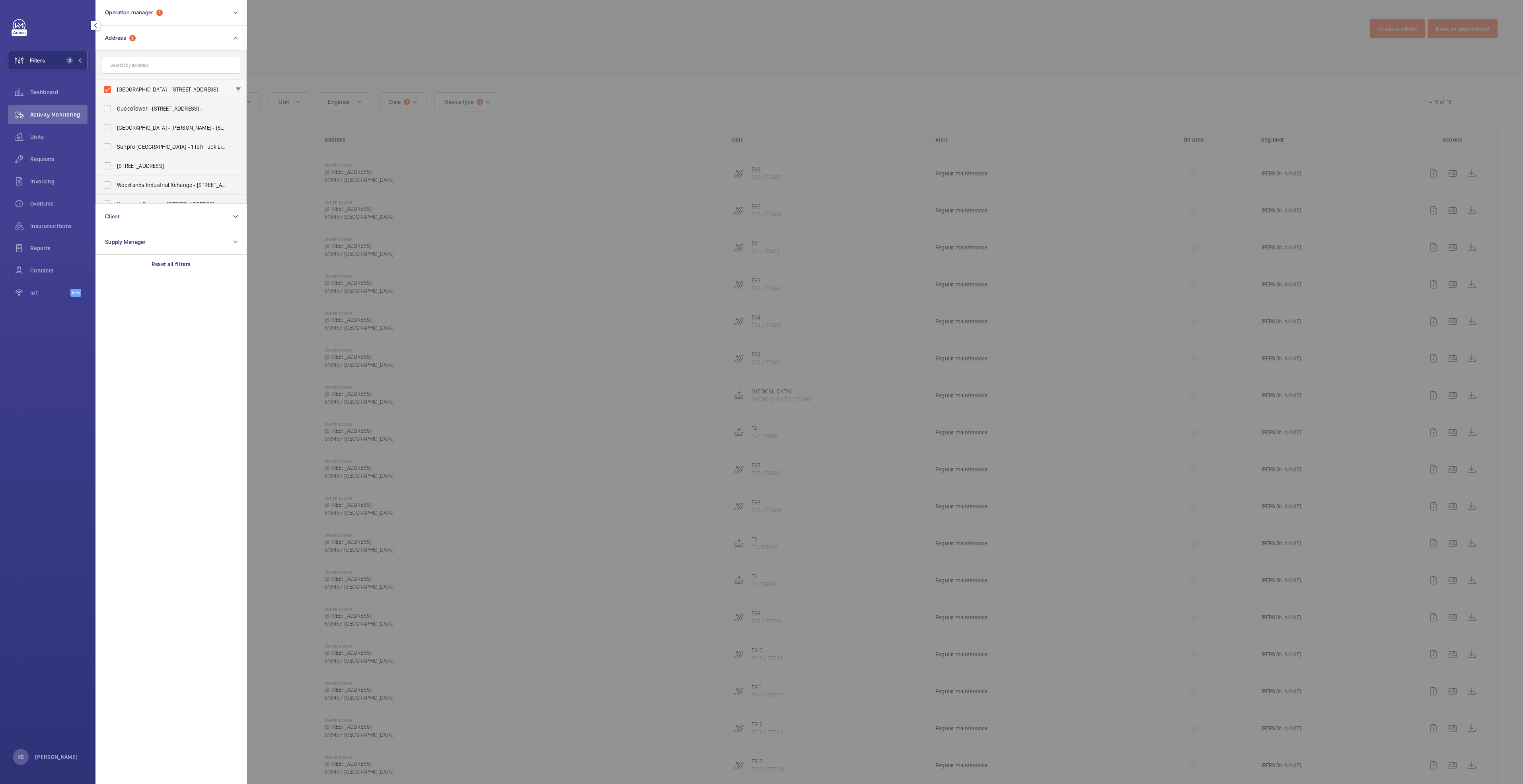
click at [142, 91] on span "[GEOGRAPHIC_DATA] - [STREET_ADDRESS]" at bounding box center [171, 90] width 109 height 8
click at [115, 91] on input "[GEOGRAPHIC_DATA] - [STREET_ADDRESS]" at bounding box center [107, 89] width 16 height 16
checkbox input "false"
click at [144, 67] on input "text" at bounding box center [171, 65] width 138 height 16
type input "waterway"
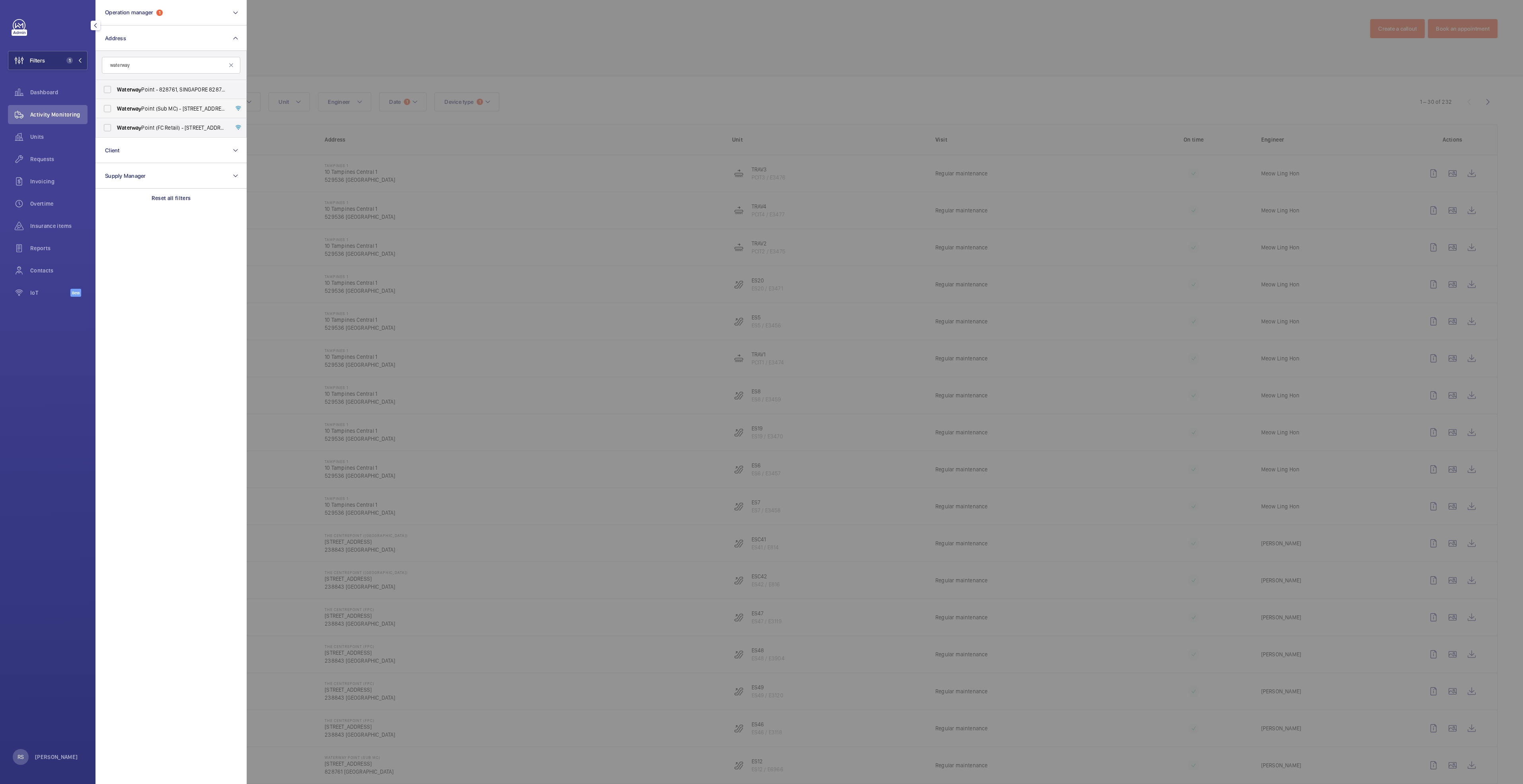
click at [198, 106] on span "[GEOGRAPHIC_DATA] (Sub MC) - [STREET_ADDRESS]" at bounding box center [171, 108] width 109 height 8
click at [115, 106] on input "[GEOGRAPHIC_DATA] (Sub MC) - [STREET_ADDRESS]" at bounding box center [107, 108] width 16 height 16
checkbox input "true"
click at [378, 35] on div at bounding box center [1008, 392] width 1523 height 784
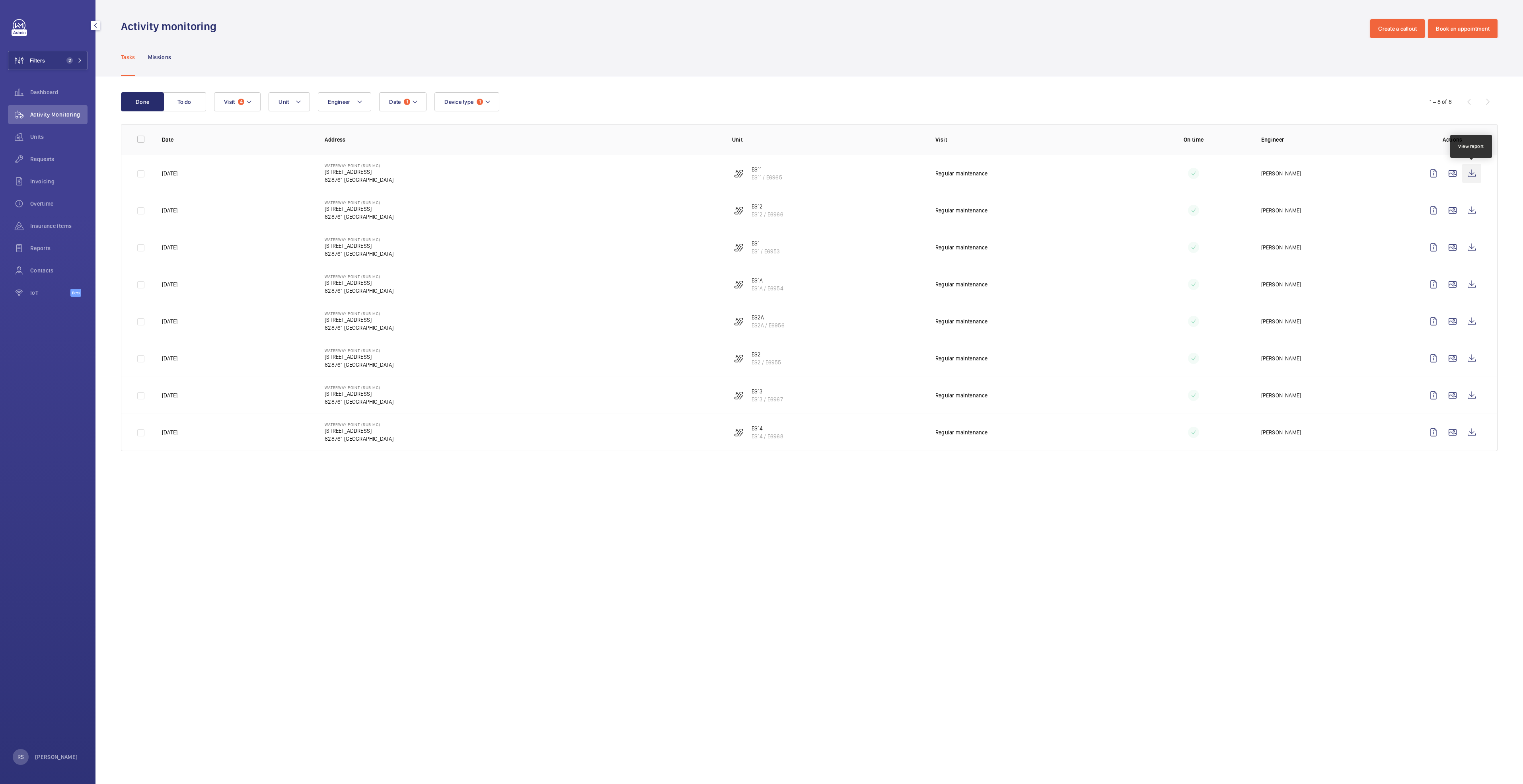
click at [1475, 177] on wm-front-icon-button at bounding box center [1471, 173] width 19 height 19
click at [1473, 212] on wm-front-icon-button at bounding box center [1471, 210] width 19 height 19
click at [1465, 249] on wm-front-icon-button at bounding box center [1471, 247] width 19 height 19
click at [1469, 282] on wm-front-icon-button at bounding box center [1471, 284] width 19 height 19
drag, startPoint x: 1480, startPoint y: 315, endPoint x: 1477, endPoint y: 319, distance: 5.0
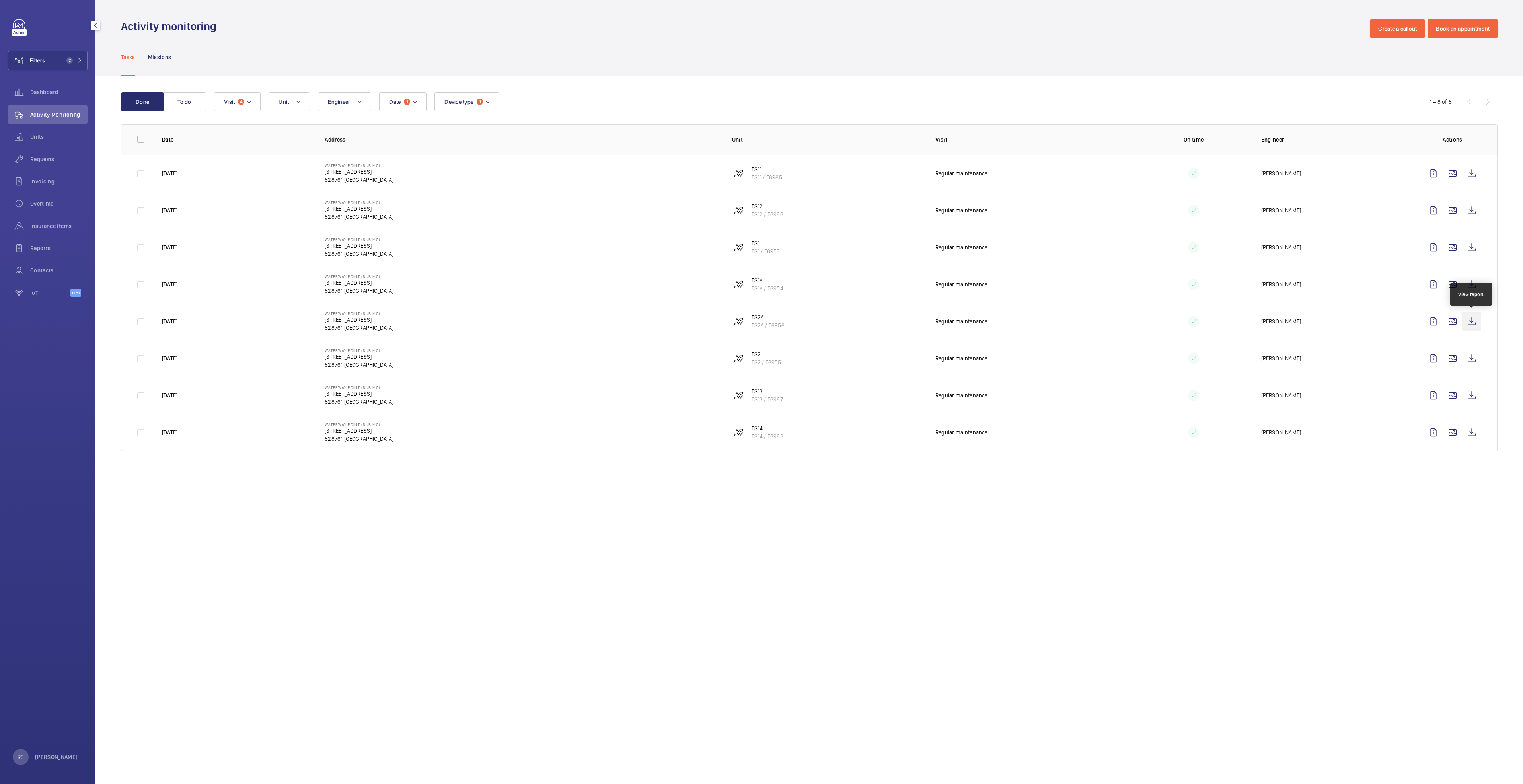
click at [1477, 319] on wm-front-icon-button at bounding box center [1471, 321] width 19 height 19
click at [1472, 357] on wm-front-icon-button at bounding box center [1471, 357] width 19 height 19
drag, startPoint x: 1484, startPoint y: 395, endPoint x: 1467, endPoint y: 395, distance: 17.0
click at [1481, 395] on td at bounding box center [1454, 394] width 86 height 37
click at [1467, 395] on wm-front-icon-button at bounding box center [1471, 394] width 19 height 19
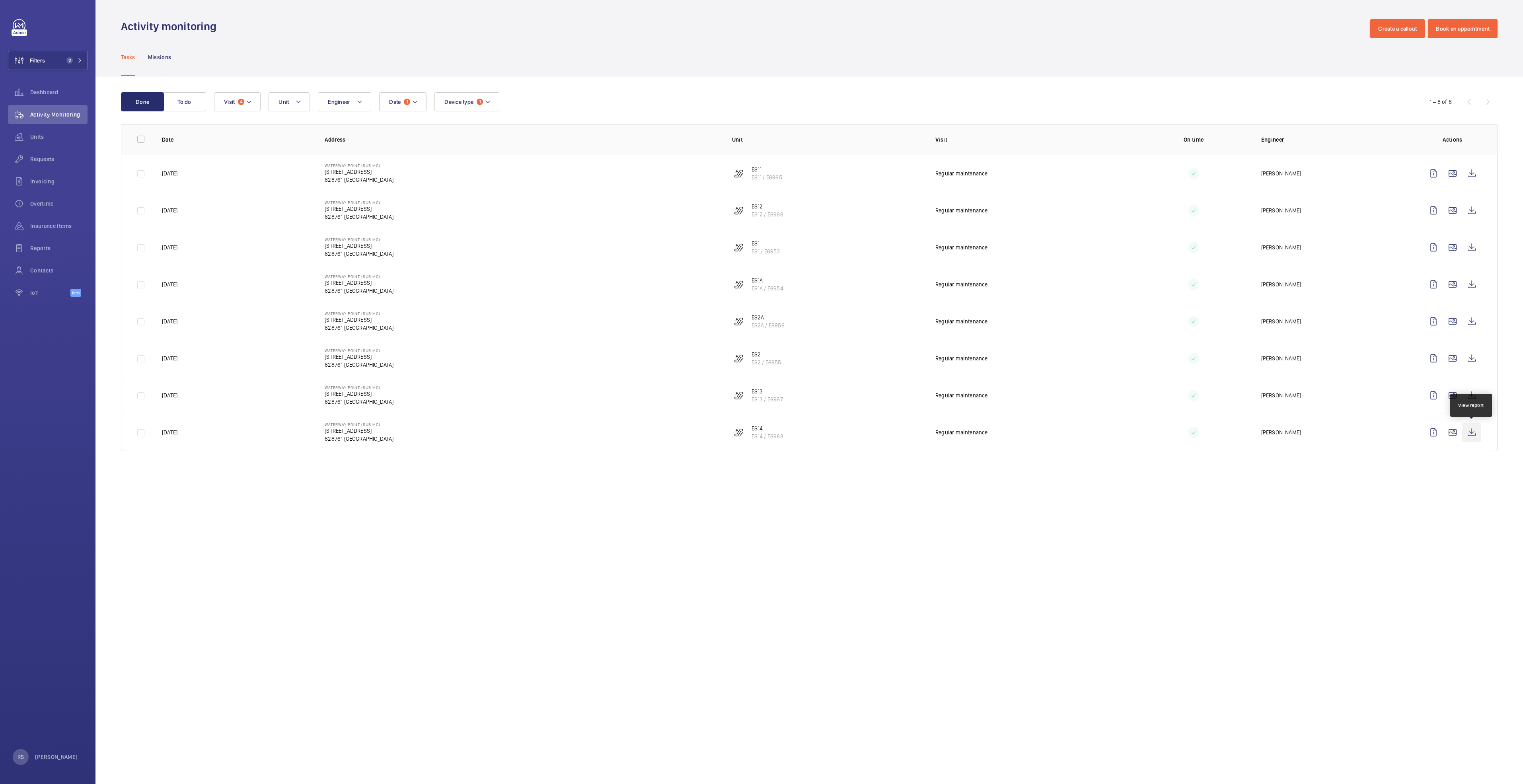
click at [1473, 434] on wm-front-icon-button at bounding box center [1471, 431] width 19 height 19
click at [487, 105] on mat-icon at bounding box center [487, 102] width 7 height 10
click at [473, 158] on span "Escalator" at bounding box center [510, 156] width 109 height 8
click at [455, 158] on input "Escalator" at bounding box center [445, 155] width 16 height 16
checkbox input "false"
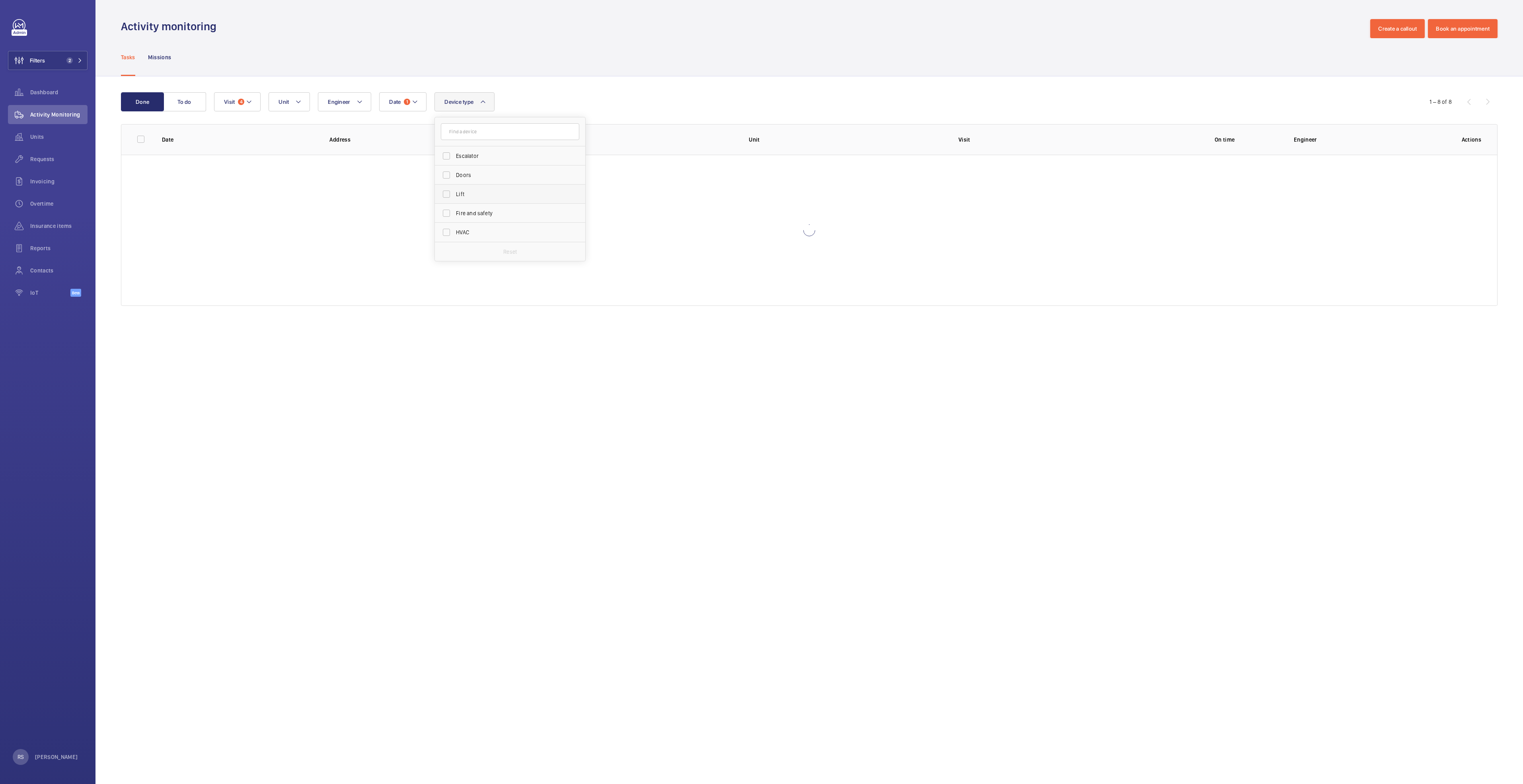
click at [475, 191] on span "Lift" at bounding box center [510, 194] width 109 height 8
click at [455, 191] on input "Lift" at bounding box center [445, 193] width 16 height 16
checkbox input "true"
click at [558, 66] on div "Tasks Missions" at bounding box center [809, 57] width 1377 height 38
drag, startPoint x: 1482, startPoint y: 169, endPoint x: 1475, endPoint y: 170, distance: 7.1
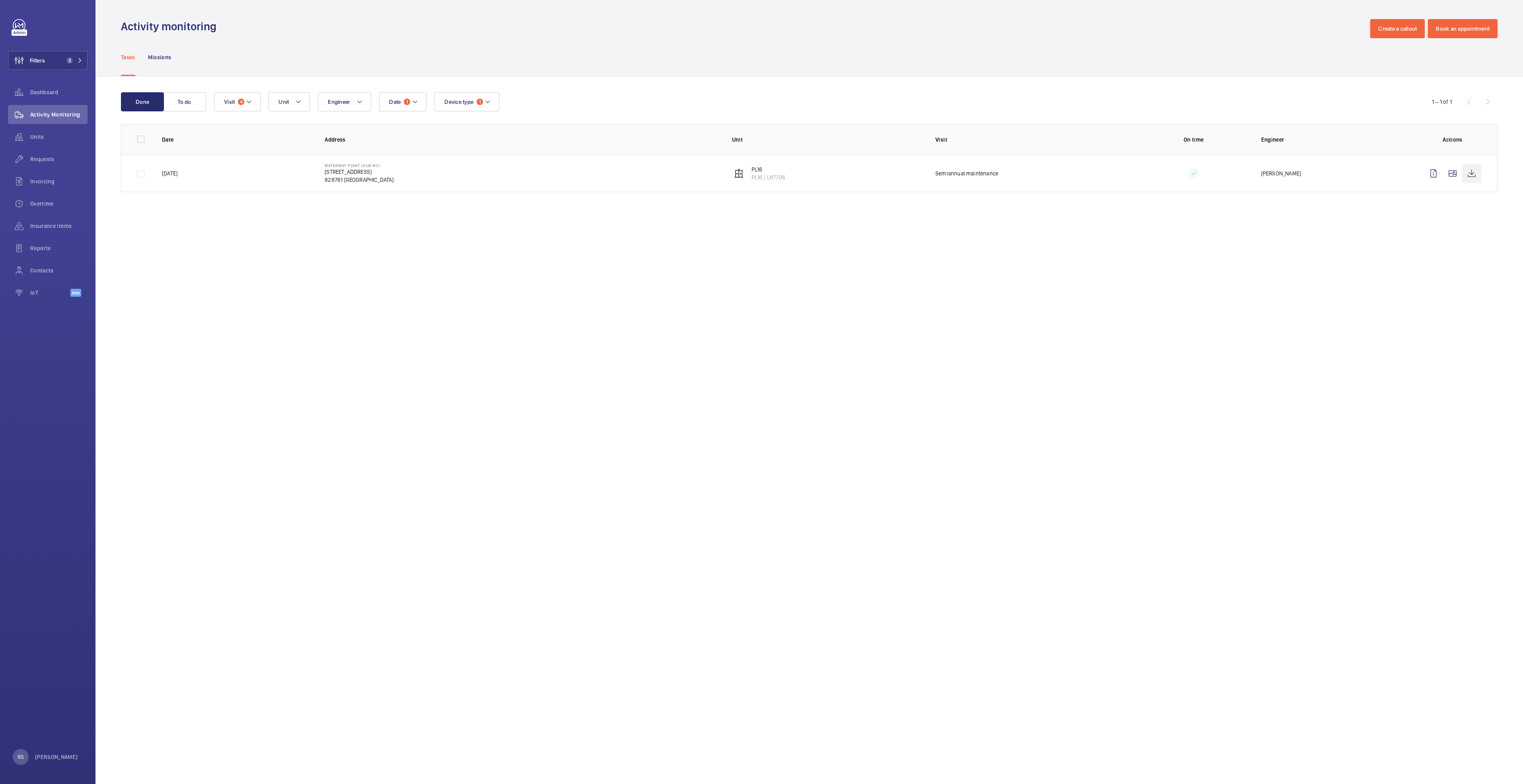
click at [1479, 169] on td at bounding box center [1454, 173] width 86 height 37
click at [1468, 173] on wm-front-icon-button at bounding box center [1471, 173] width 19 height 19
click at [78, 58] on mat-icon at bounding box center [80, 61] width 5 height 5
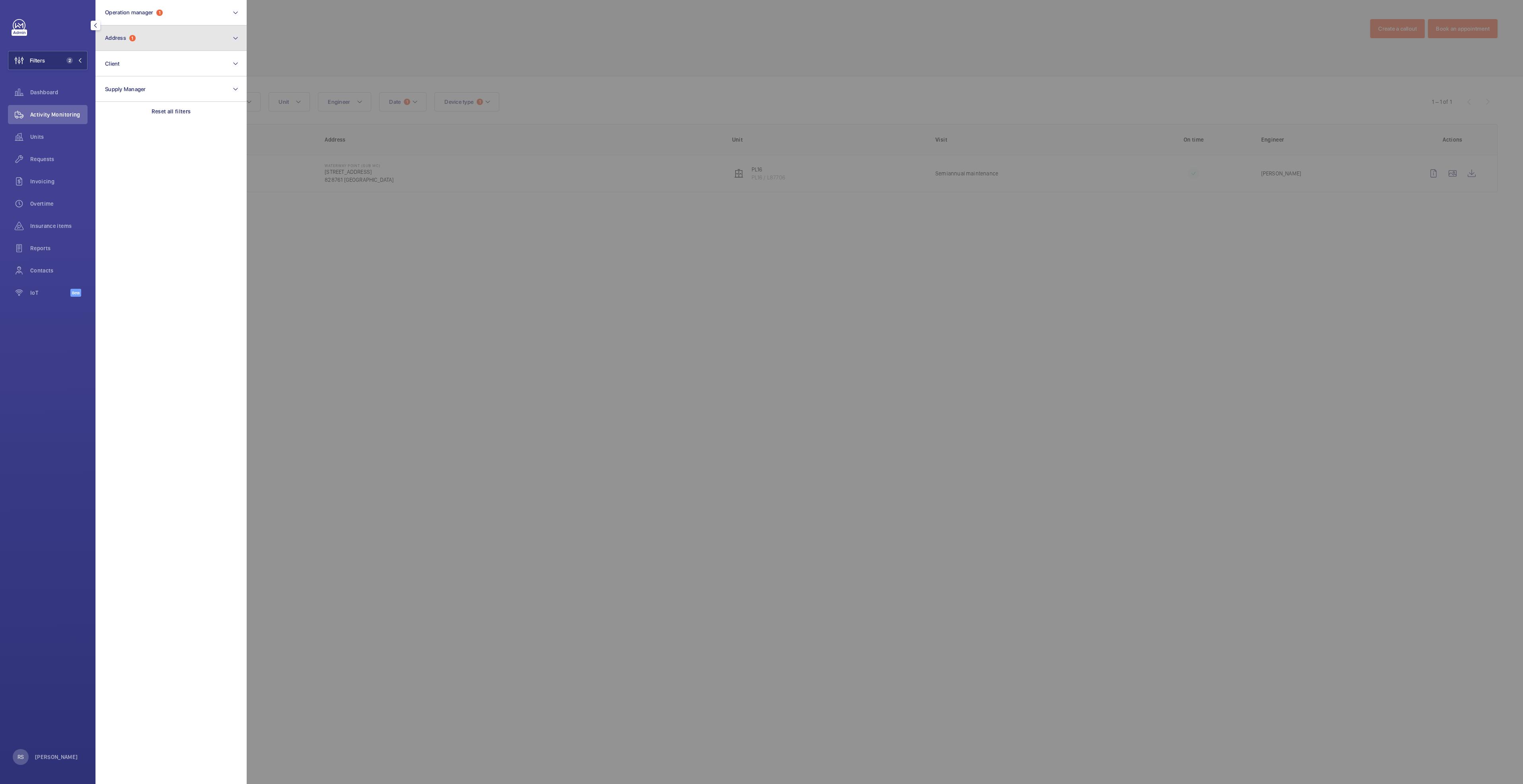
click at [143, 35] on button "Address 1" at bounding box center [171, 38] width 151 height 25
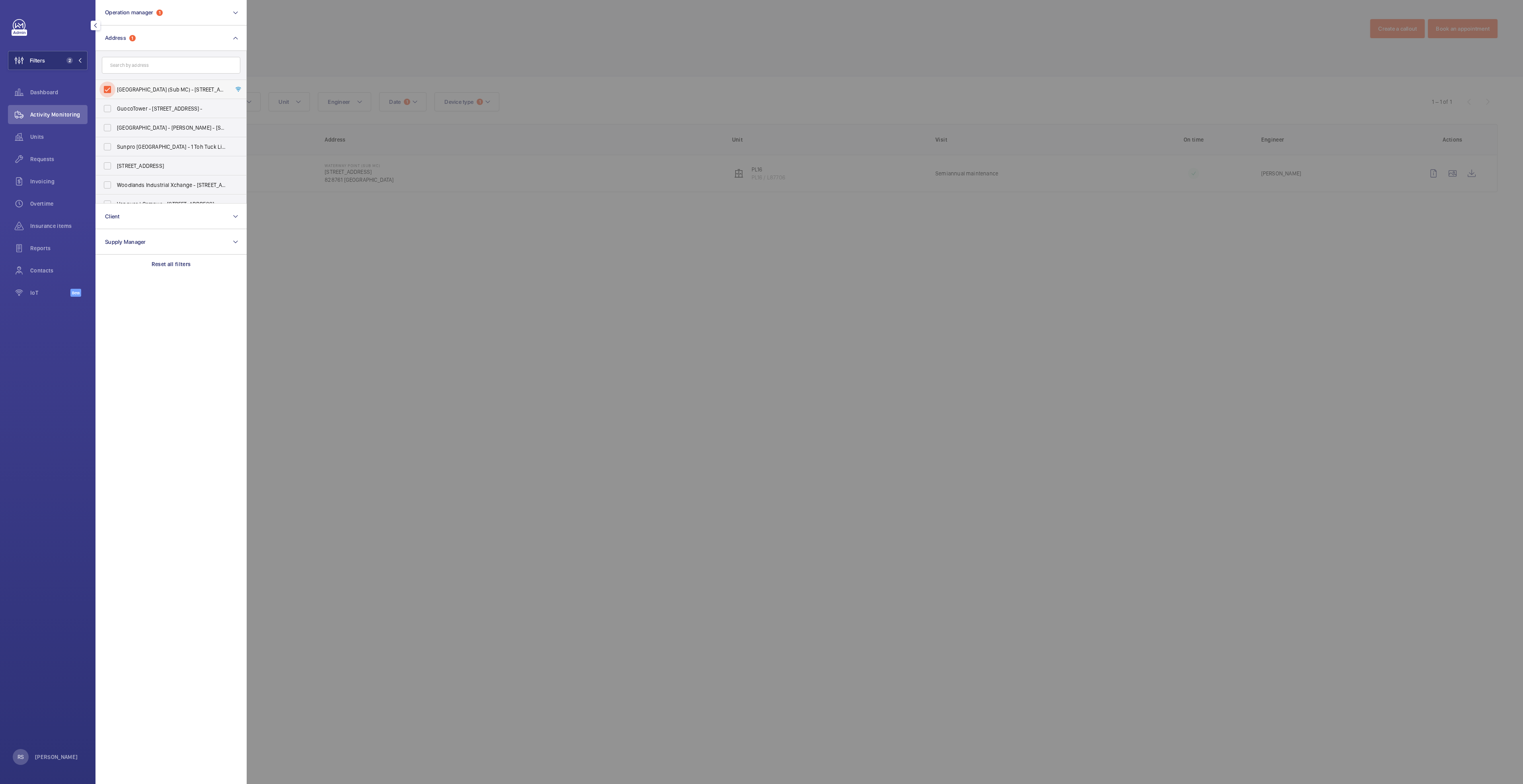
click at [108, 86] on input "[GEOGRAPHIC_DATA] (Sub MC) - [STREET_ADDRESS]" at bounding box center [107, 89] width 16 height 16
checkbox input "false"
click at [148, 64] on input "text" at bounding box center [171, 65] width 138 height 16
type input "waterw"
click at [183, 144] on span "Waterw ay Point (FC Retail) - [STREET_ADDRESS]" at bounding box center [171, 147] width 109 height 8
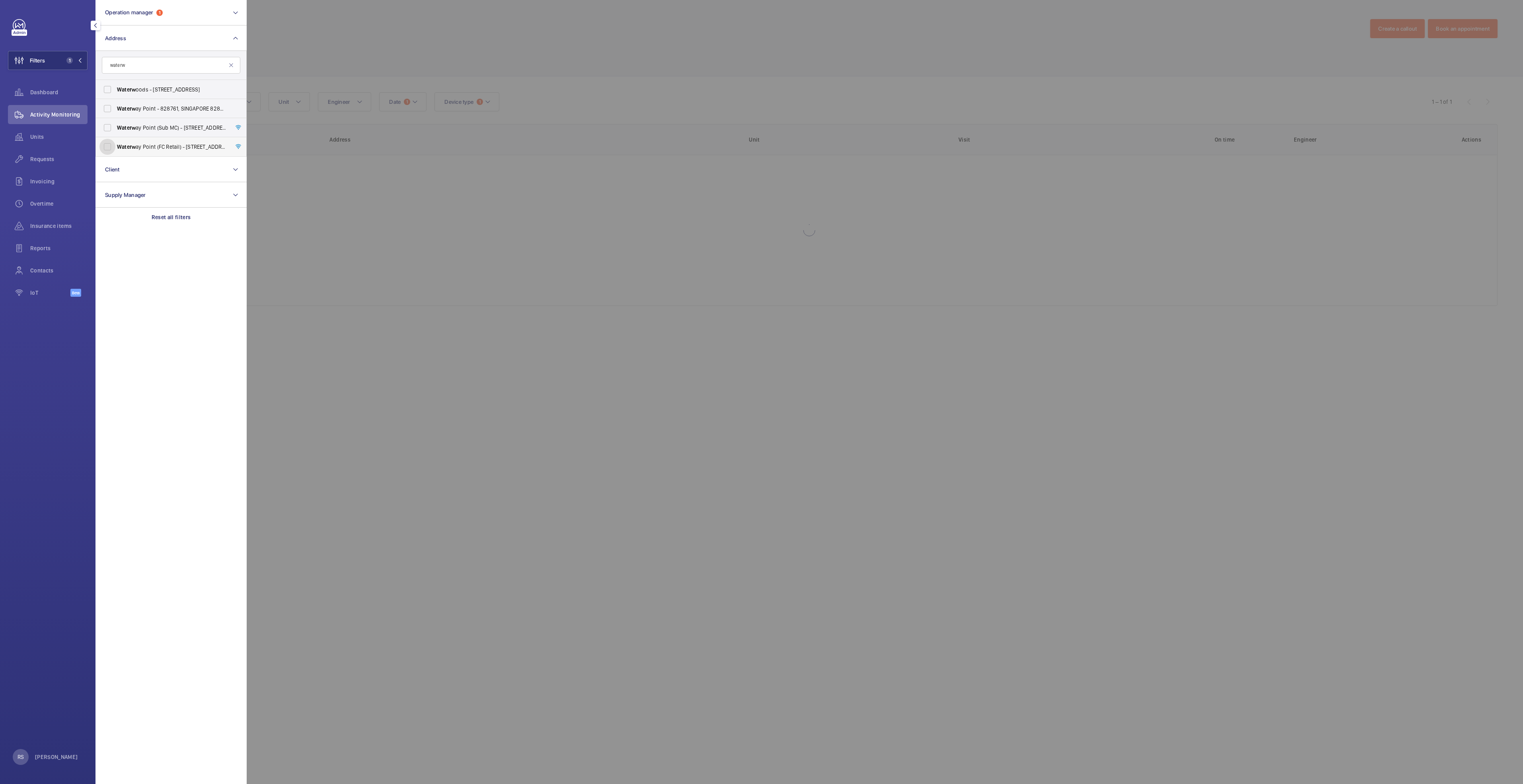
click at [115, 144] on input "Waterw ay Point (FC Retail) - [STREET_ADDRESS]" at bounding box center [107, 146] width 16 height 16
checkbox input "true"
click at [371, 53] on div at bounding box center [1008, 392] width 1523 height 784
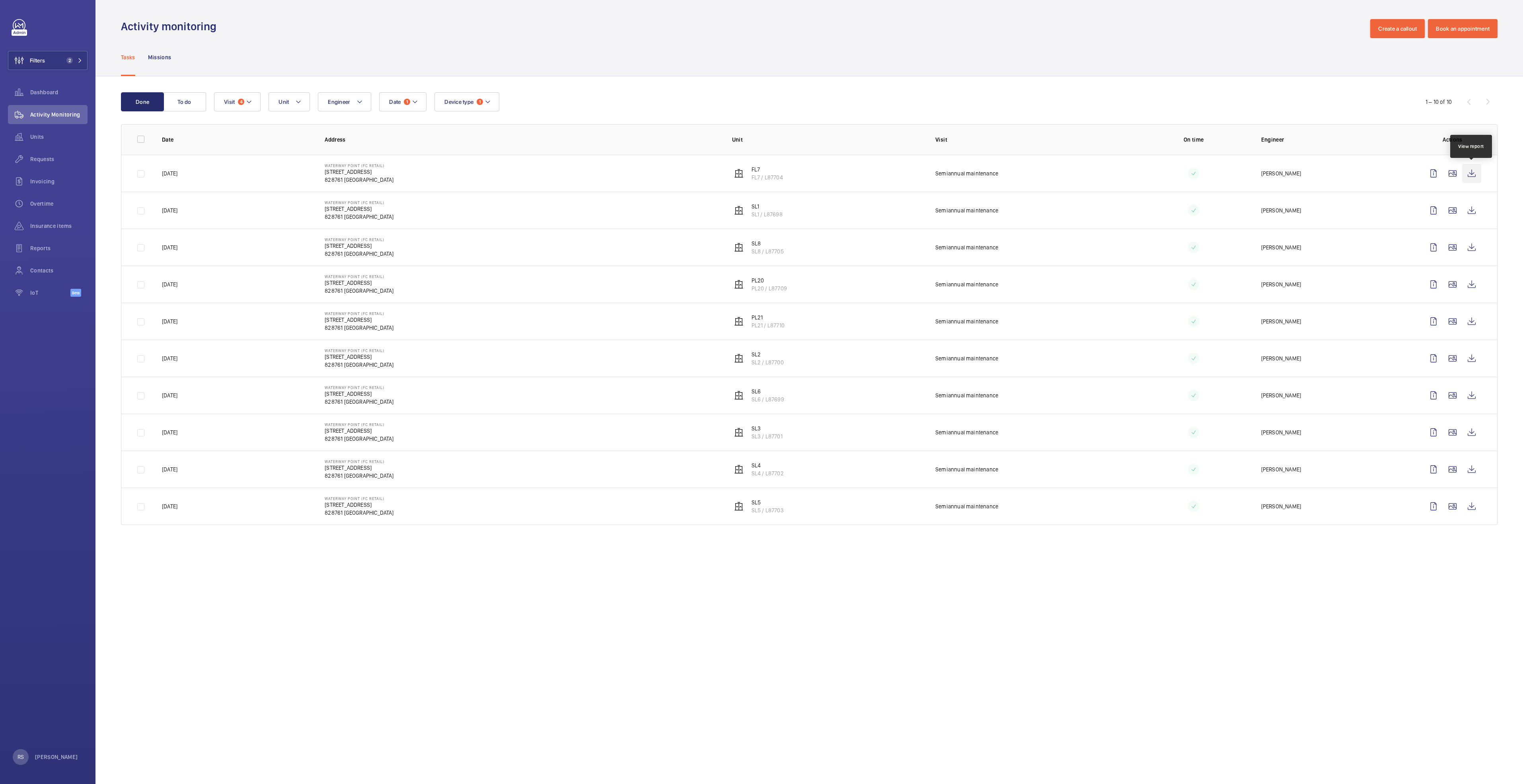
click at [1478, 173] on wm-front-icon-button at bounding box center [1471, 173] width 19 height 19
click at [1483, 210] on td at bounding box center [1454, 210] width 86 height 37
click at [1480, 211] on wm-front-icon-button at bounding box center [1471, 210] width 19 height 19
click at [1477, 250] on wm-front-icon-button at bounding box center [1471, 247] width 19 height 19
click at [1467, 284] on wm-front-icon-button at bounding box center [1471, 284] width 19 height 19
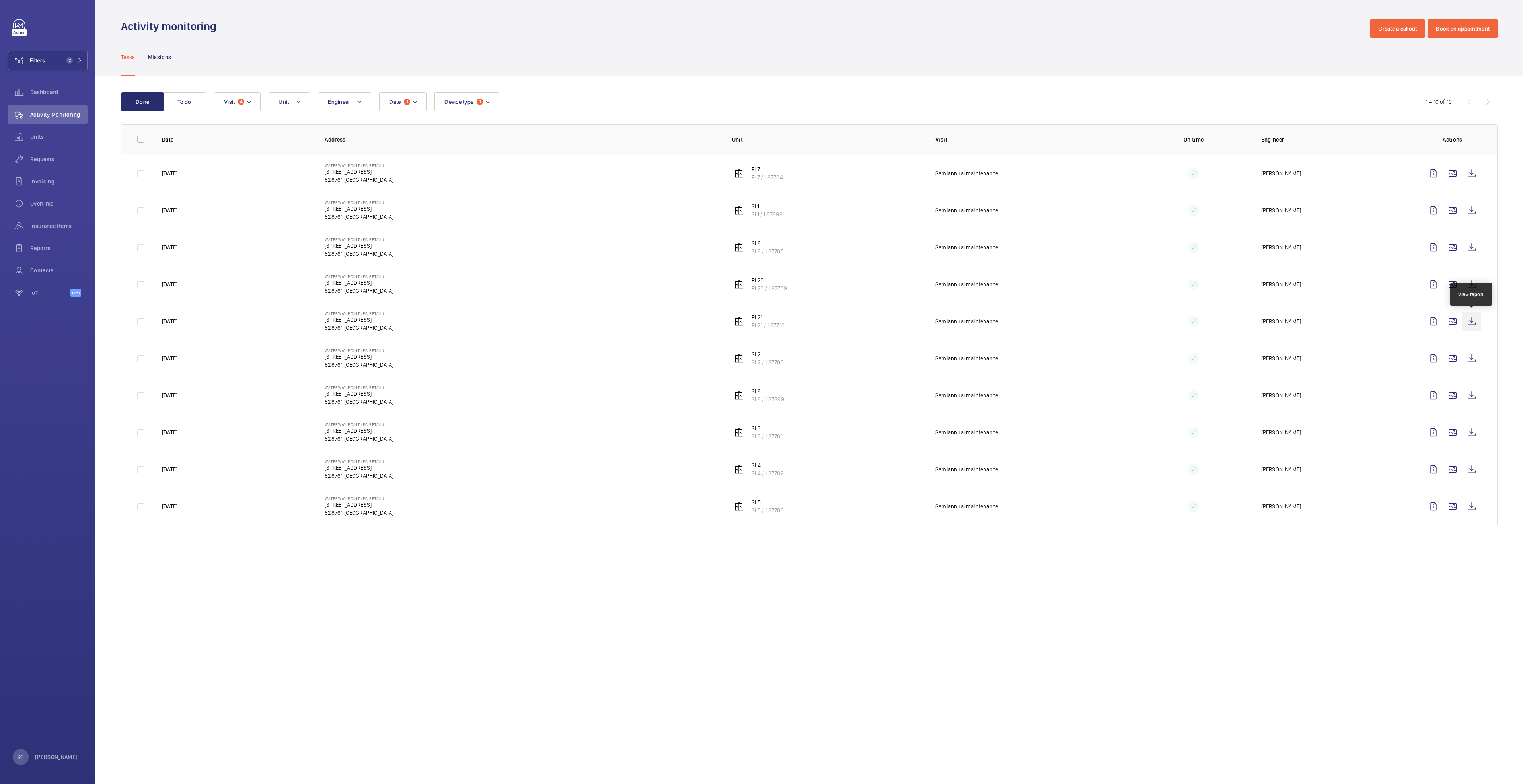
click at [1471, 323] on wm-front-icon-button at bounding box center [1471, 321] width 19 height 19
click at [1472, 358] on wm-front-icon-button at bounding box center [1471, 357] width 19 height 19
click at [1476, 393] on wm-front-icon-button at bounding box center [1471, 394] width 19 height 19
click at [1472, 434] on wm-front-icon-button at bounding box center [1471, 431] width 19 height 19
click at [1465, 468] on wm-front-icon-button at bounding box center [1471, 468] width 19 height 19
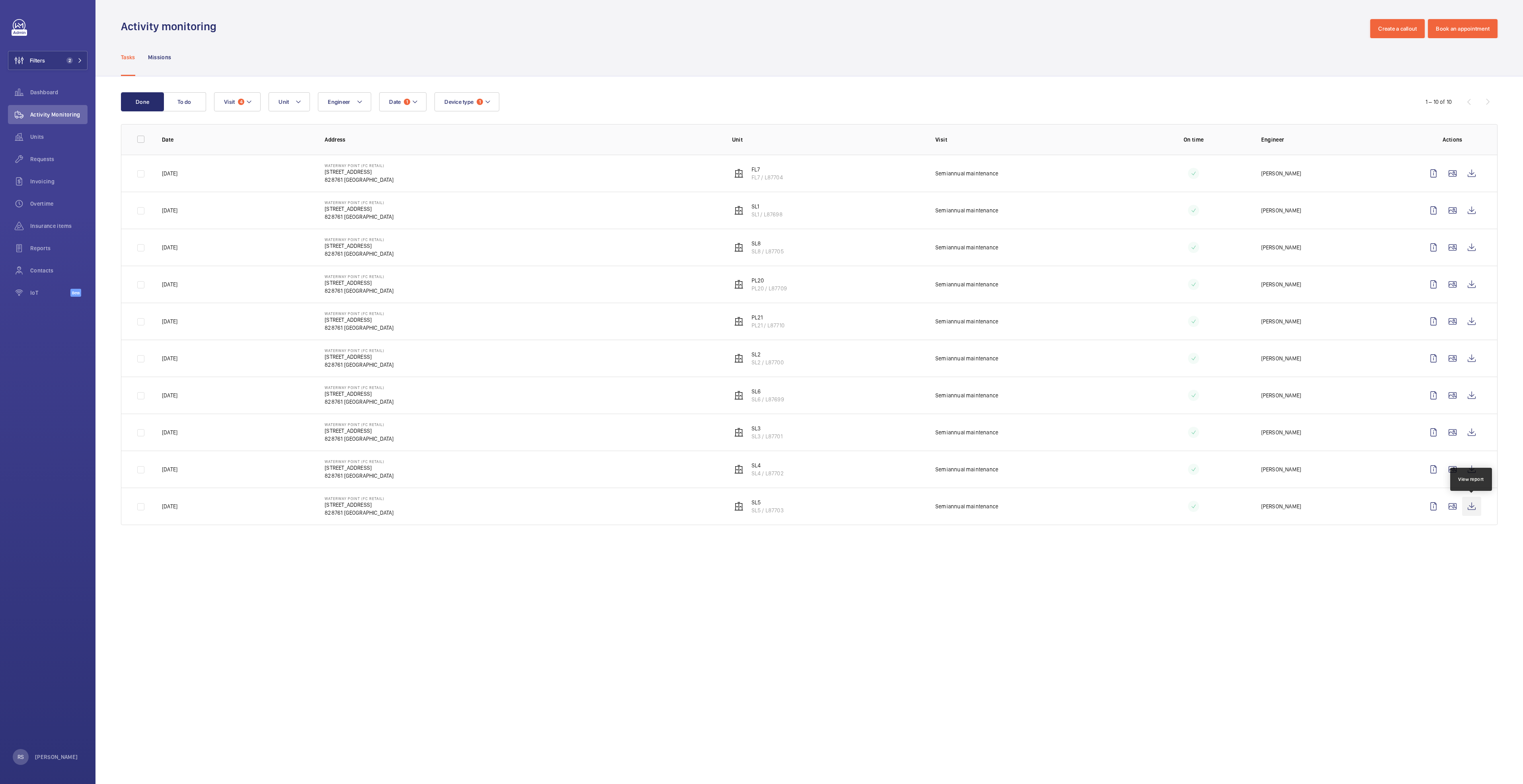
click at [1473, 508] on wm-front-icon-button at bounding box center [1471, 505] width 19 height 19
